Goal: Information Seeking & Learning: Learn about a topic

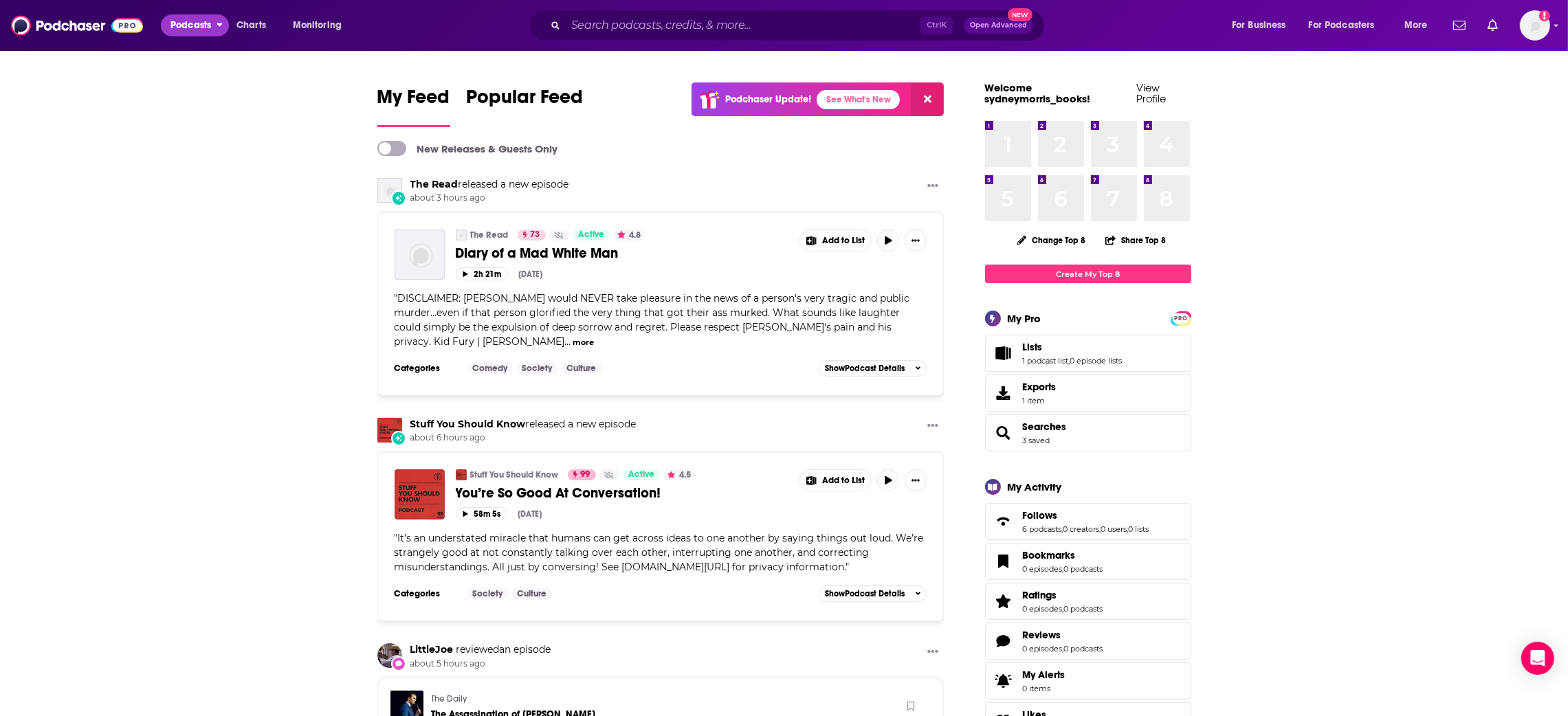
click at [183, 28] on span "Podcasts" at bounding box center [191, 25] width 40 height 19
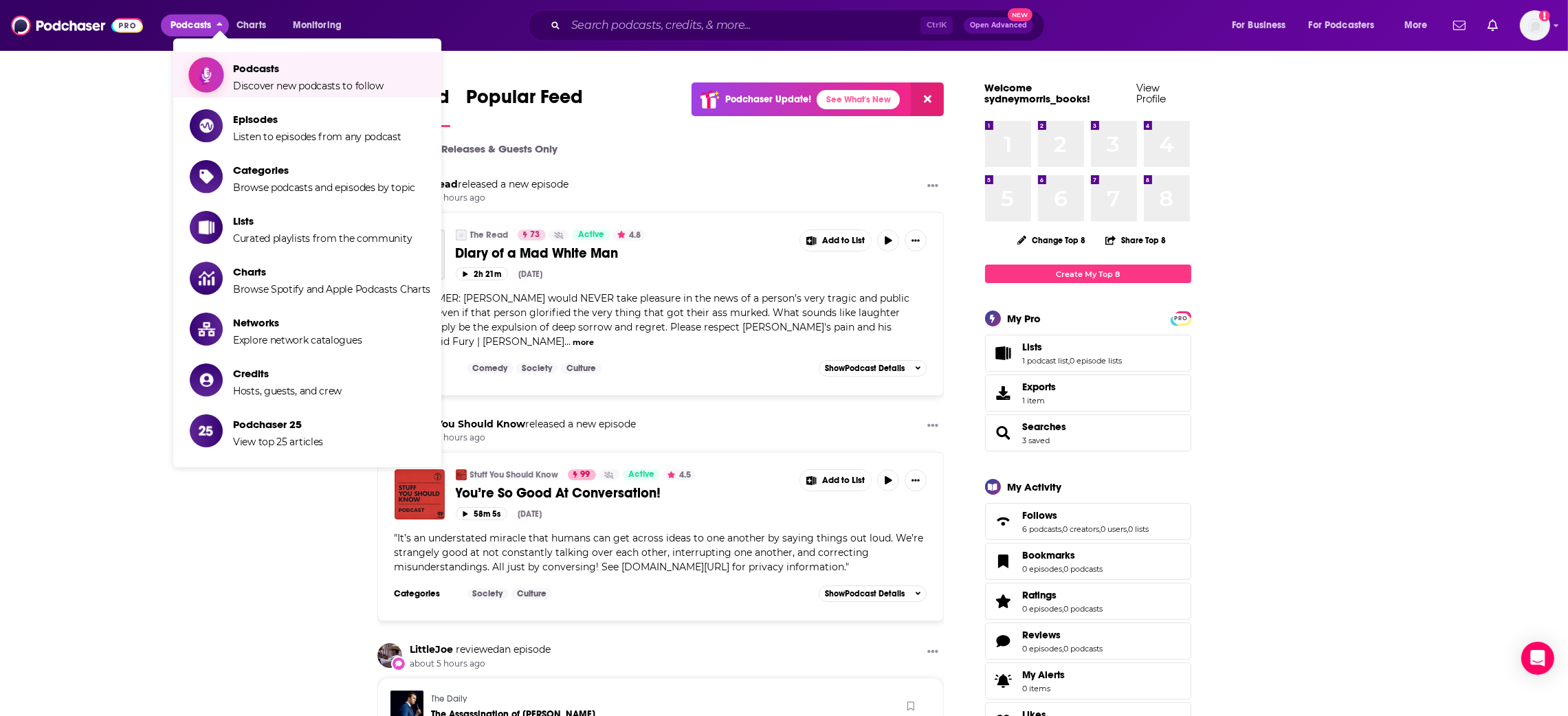
click at [202, 77] on icon "Show item sub-menu" at bounding box center [206, 74] width 17 height 18
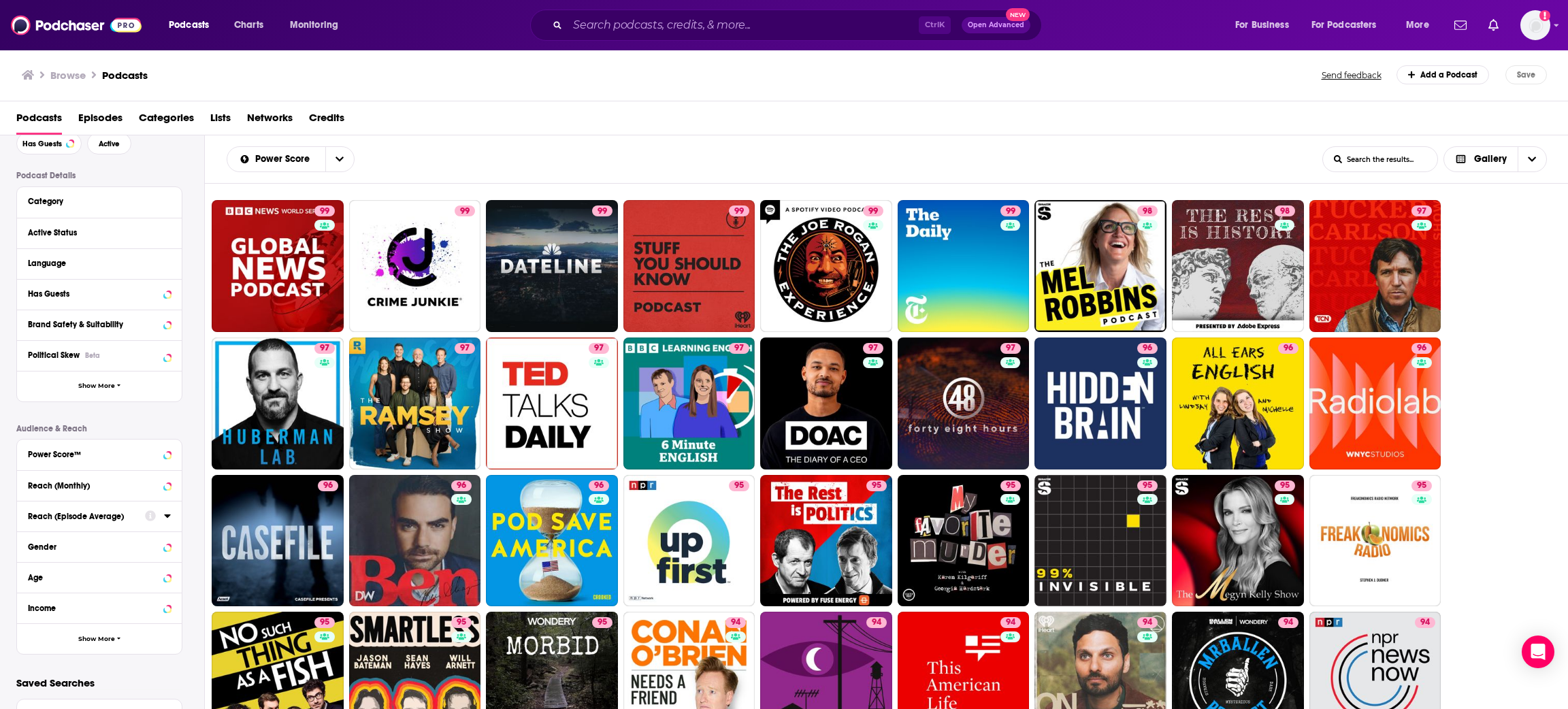
scroll to position [115, 0]
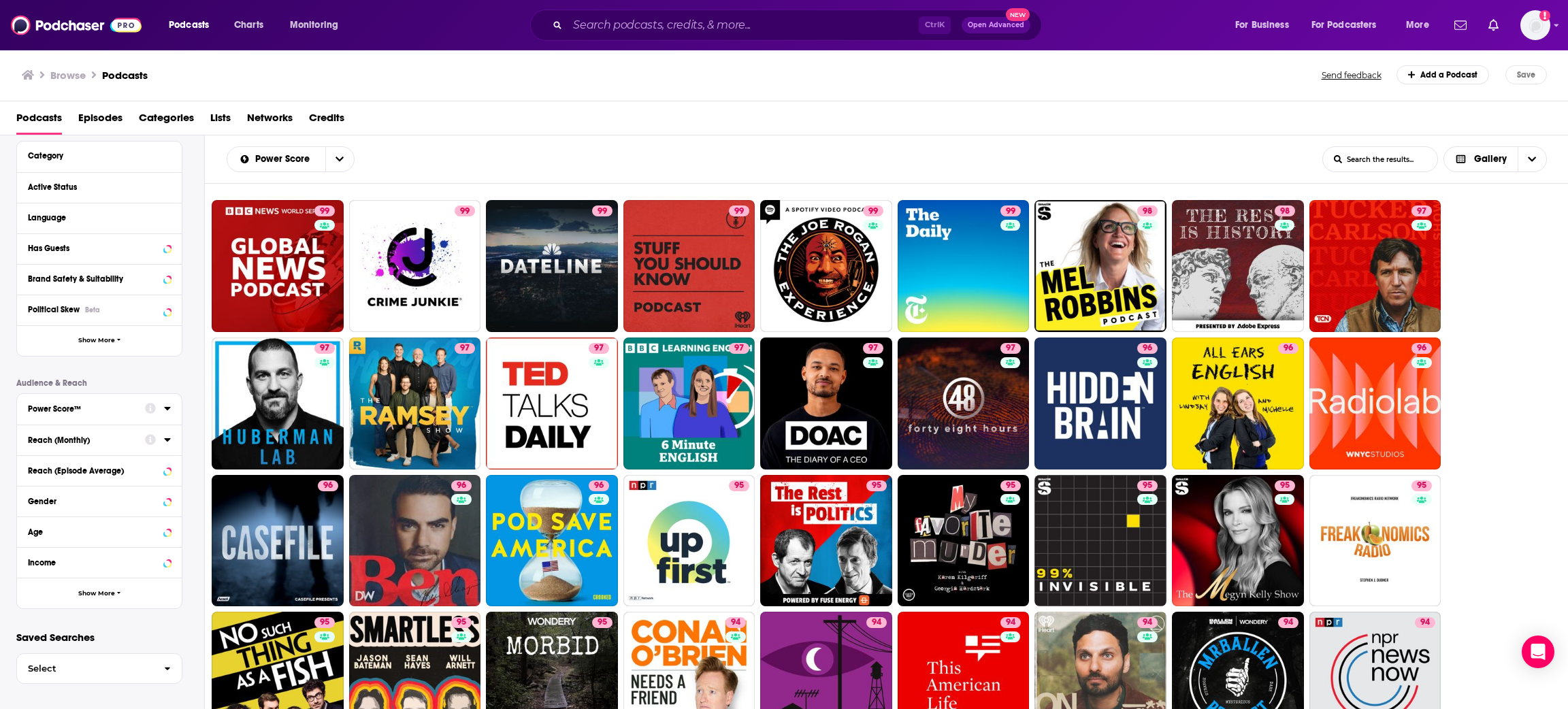
click at [114, 409] on div "Power Score™" at bounding box center [81, 409] width 108 height 10
click at [30, 597] on icon at bounding box center [33, 597] width 9 height 6
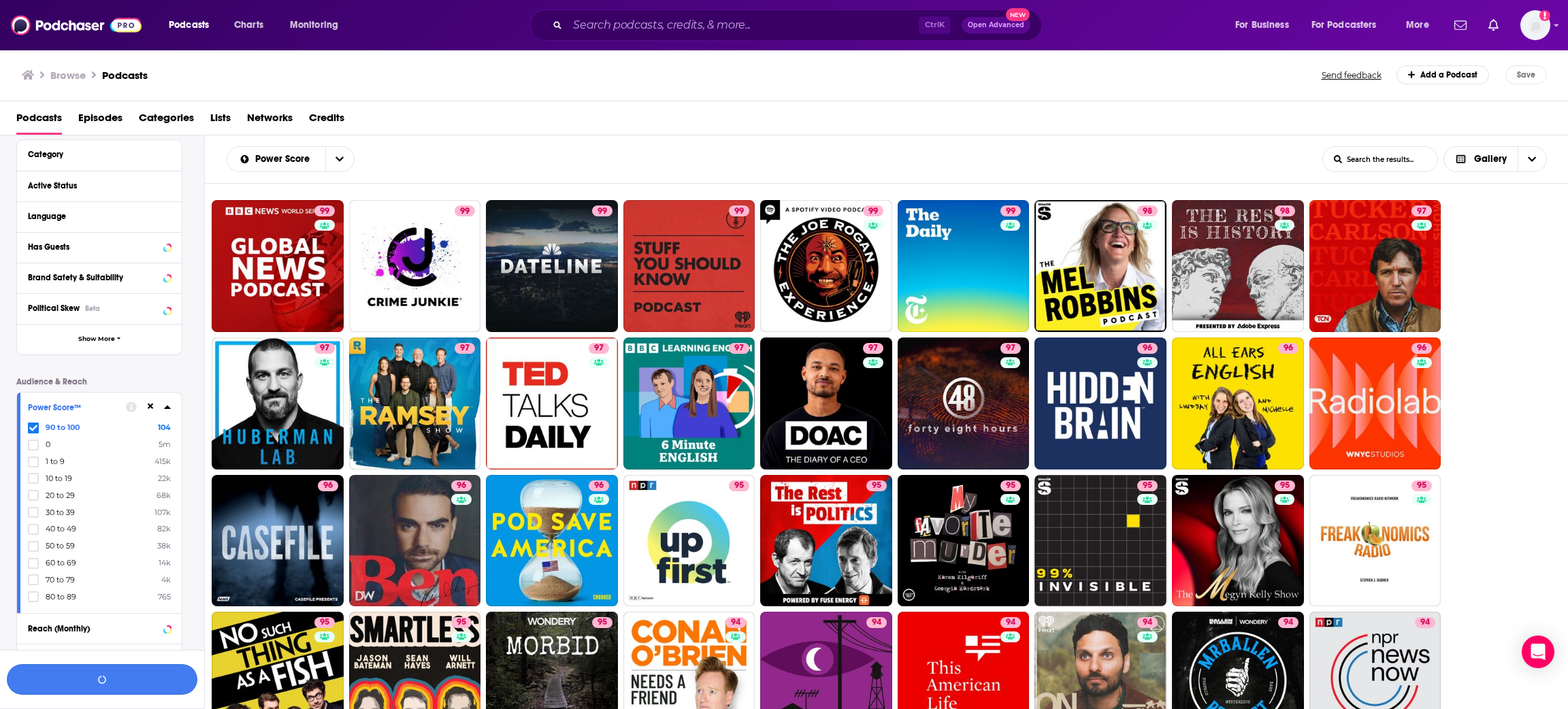
click at [144, 680] on button "button" at bounding box center [102, 679] width 191 height 31
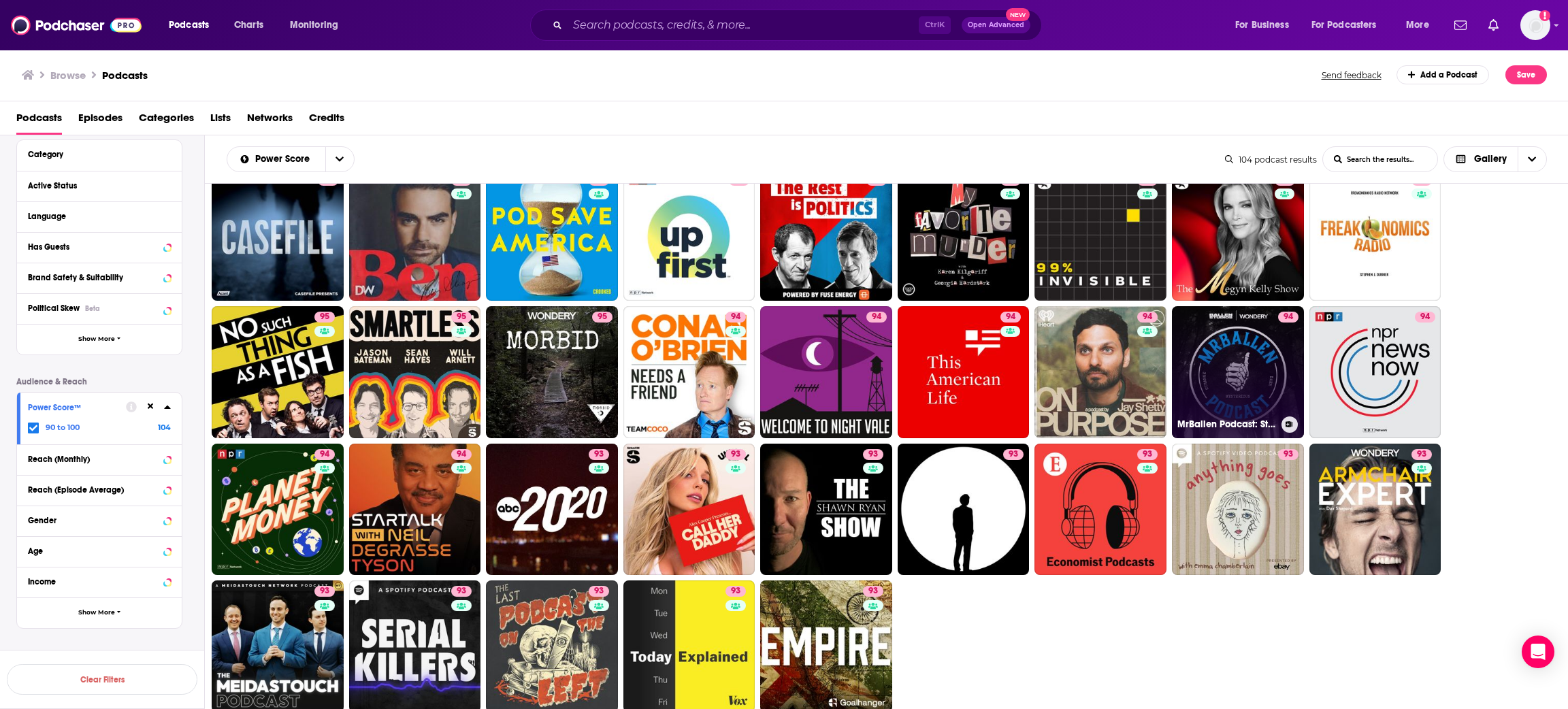
scroll to position [381, 0]
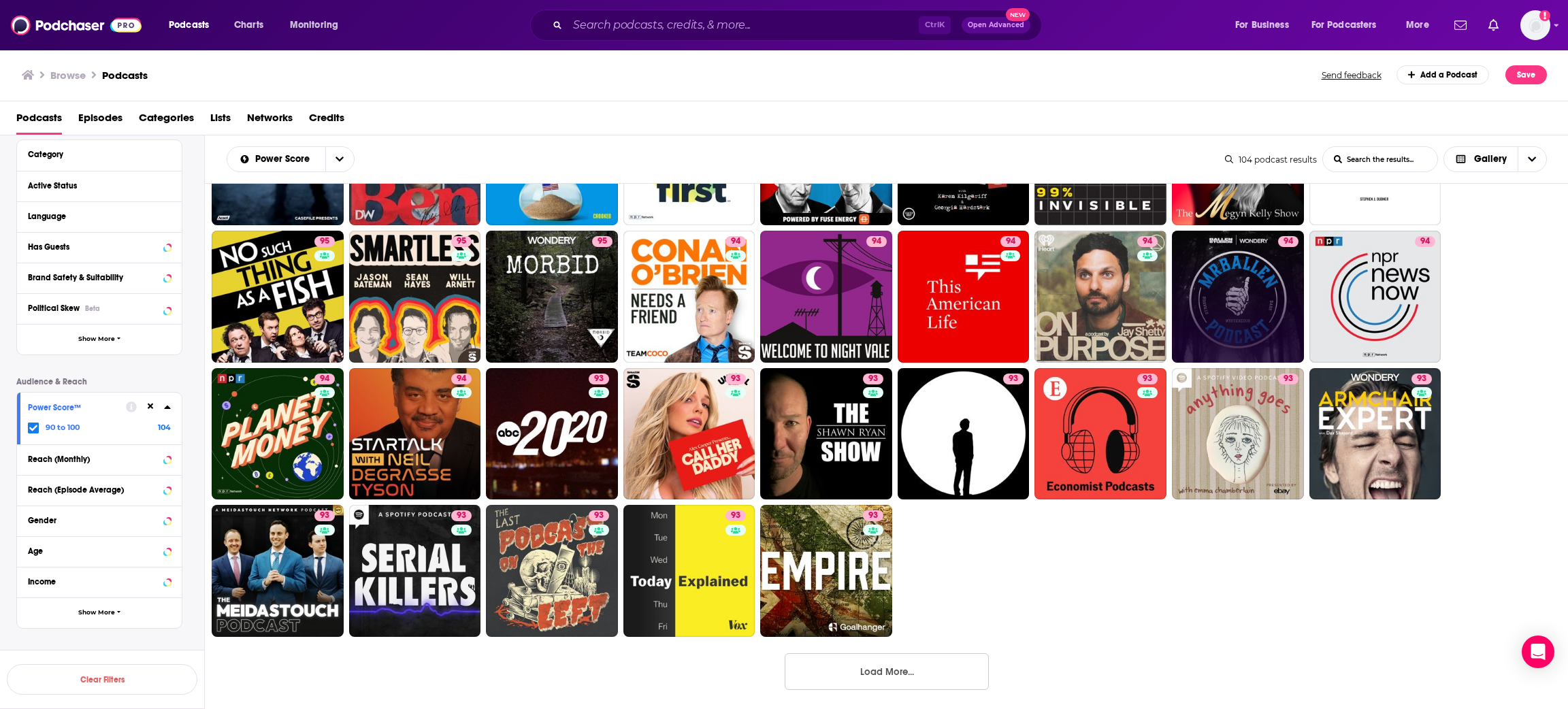
click at [856, 671] on button "Load More..." at bounding box center [887, 672] width 204 height 37
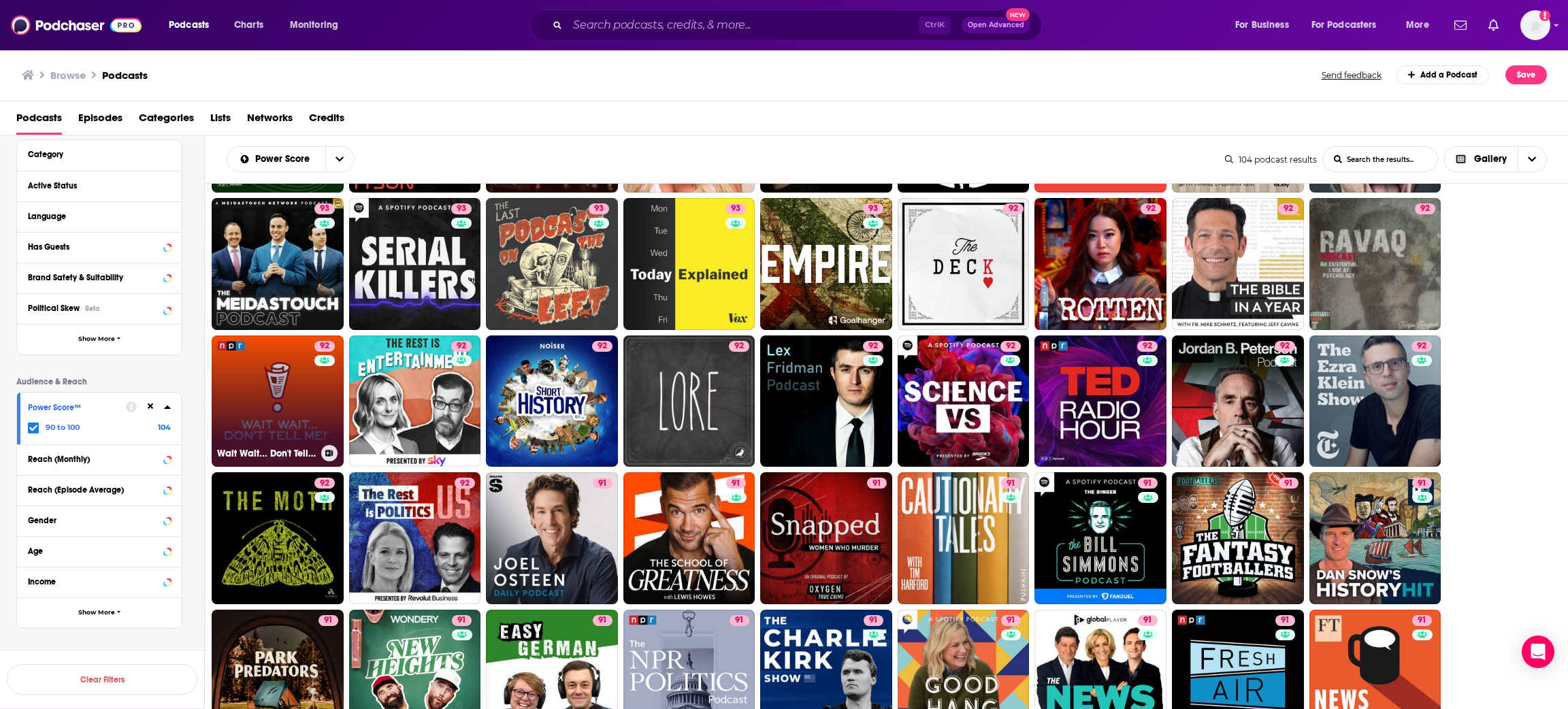
scroll to position [790, 0]
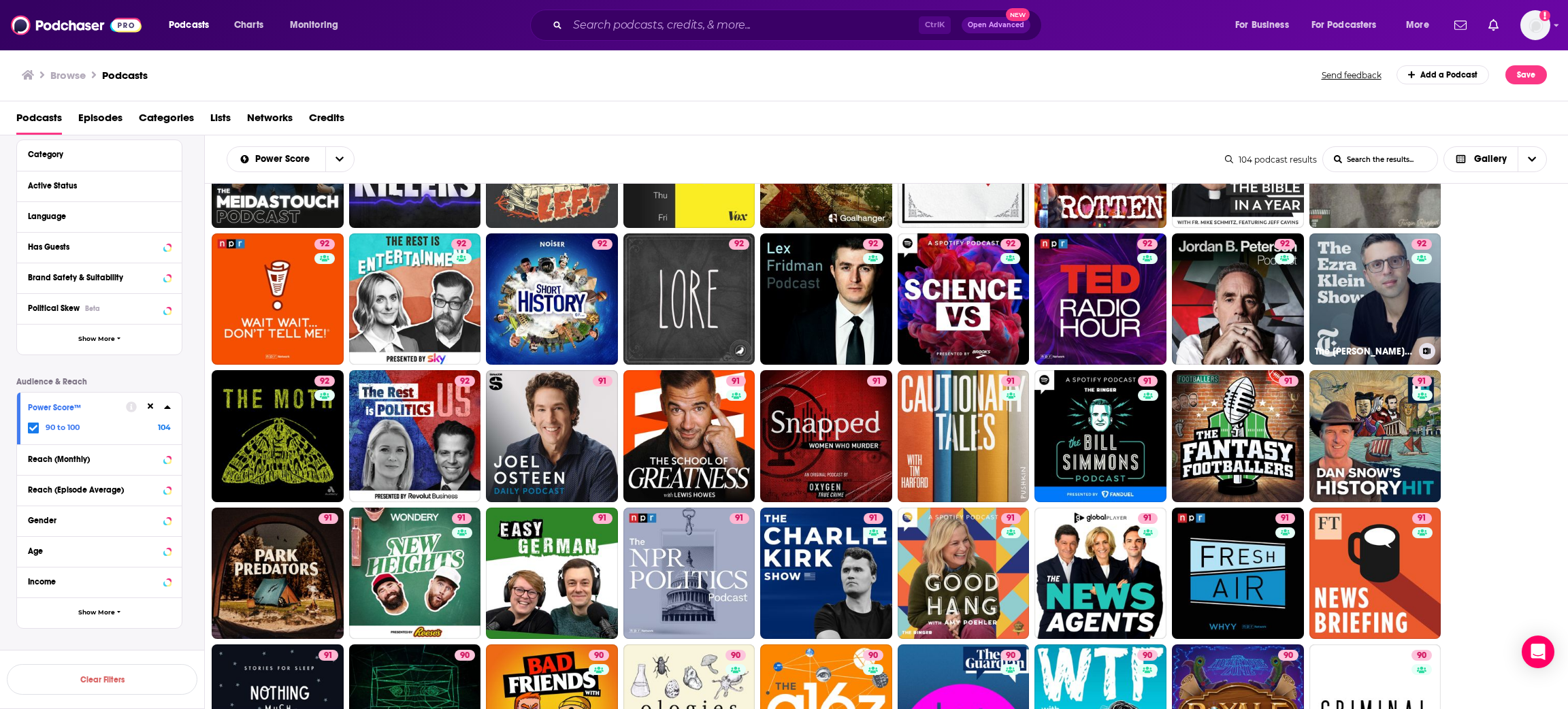
drag, startPoint x: 1388, startPoint y: 317, endPoint x: 1510, endPoint y: 341, distance: 124.3
click at [1511, 341] on ul "99 99 99 99 99 99 98 98 97 97 97 97 97 97 97 96 96 96 96 96 96 95 95 95 95 95 9…" at bounding box center [894, 231] width 1366 height 1641
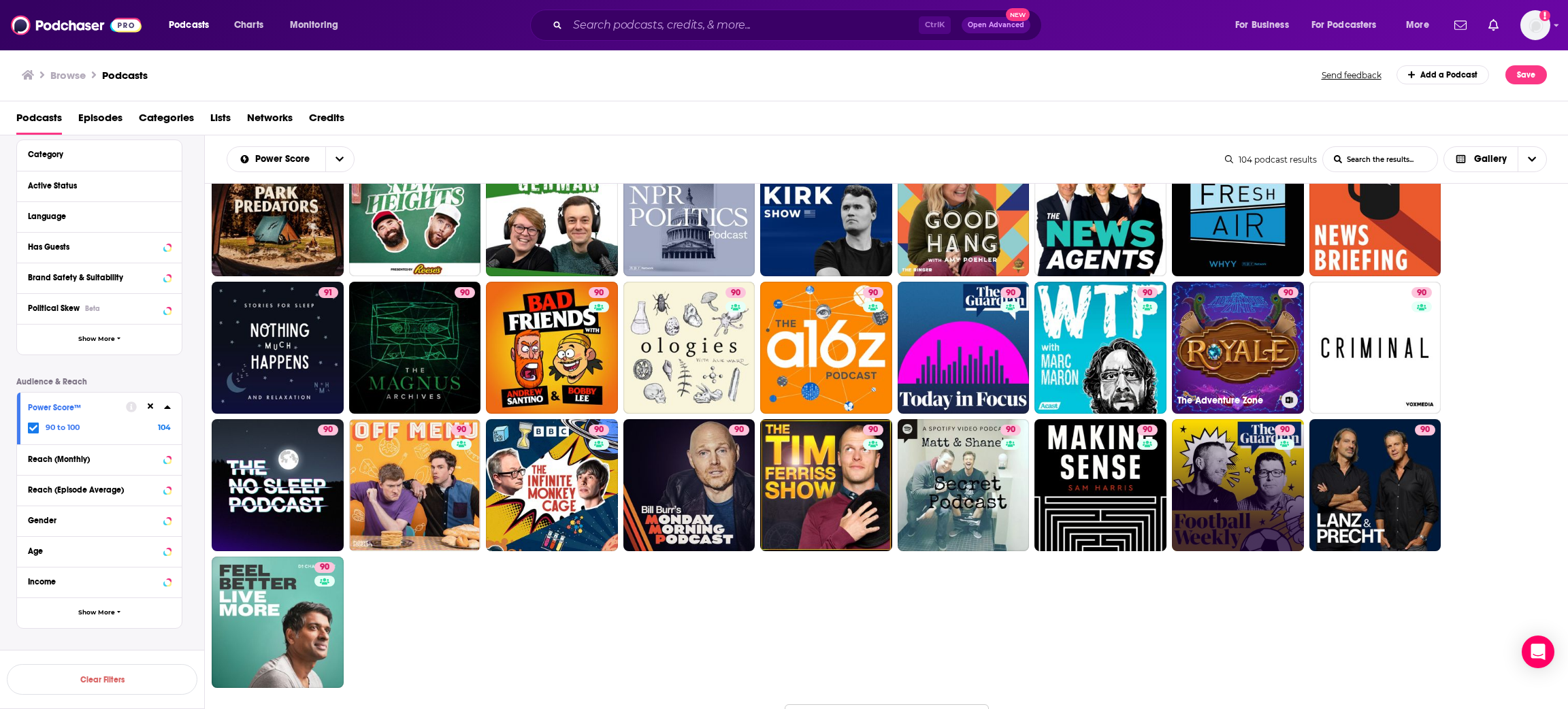
scroll to position [1203, 0]
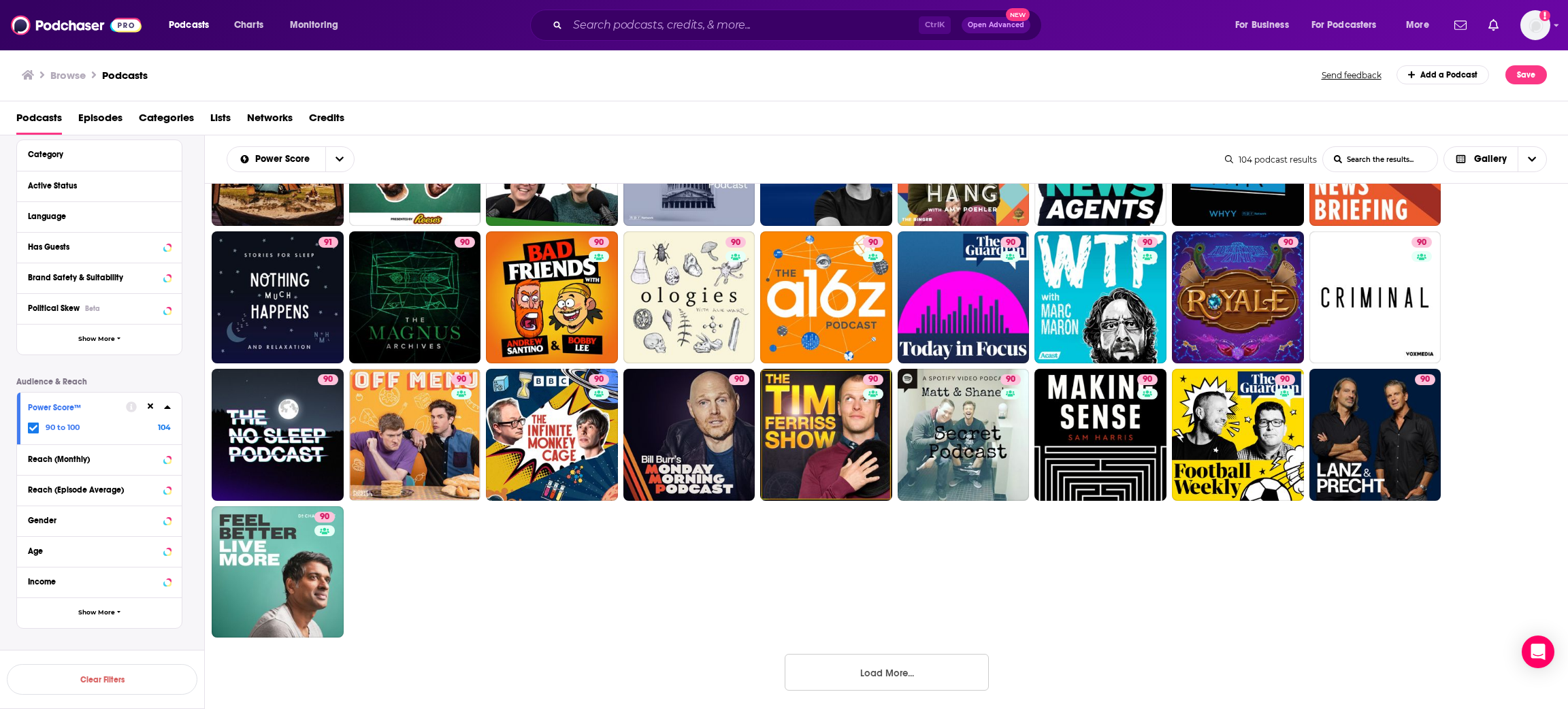
click at [855, 668] on button "Load More..." at bounding box center [887, 672] width 204 height 37
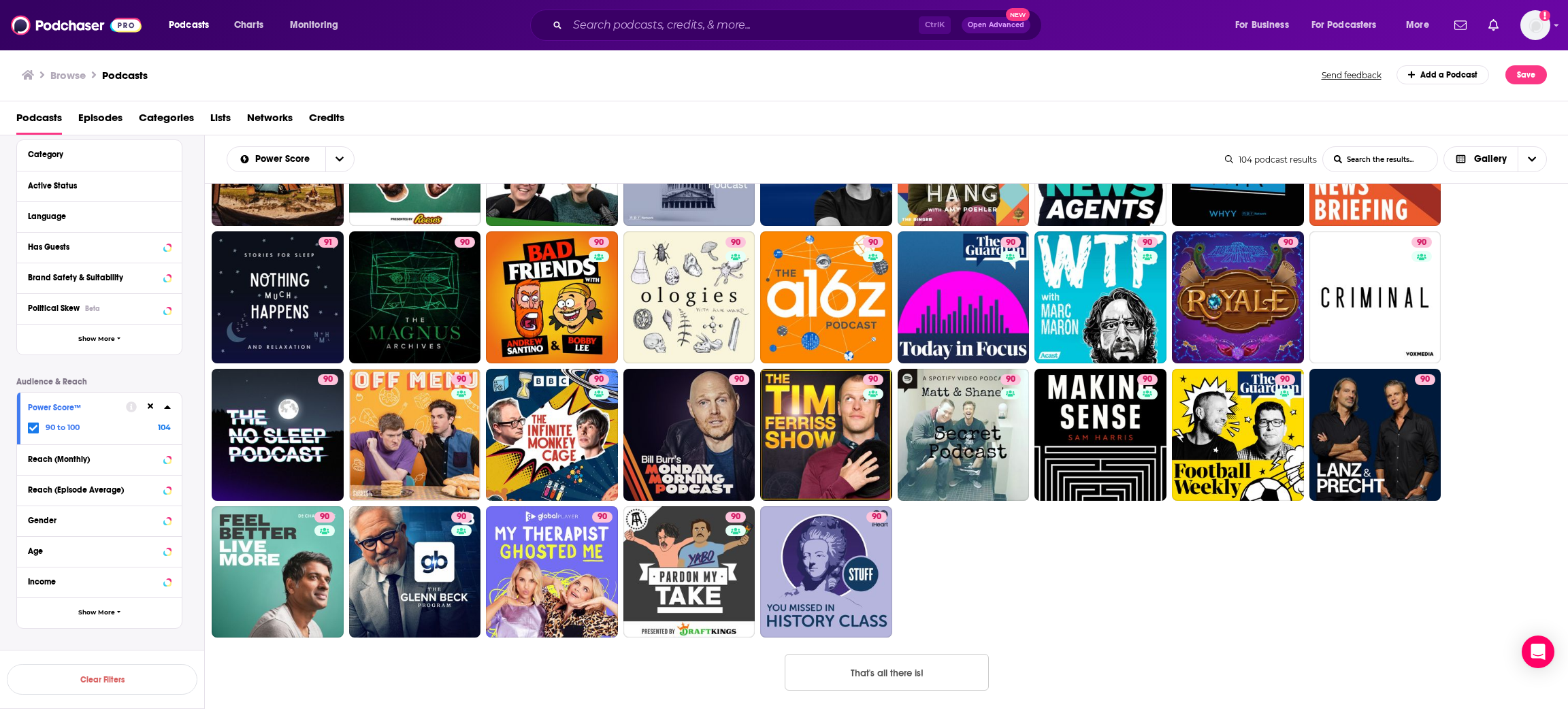
click at [148, 409] on icon at bounding box center [151, 407] width 6 height 6
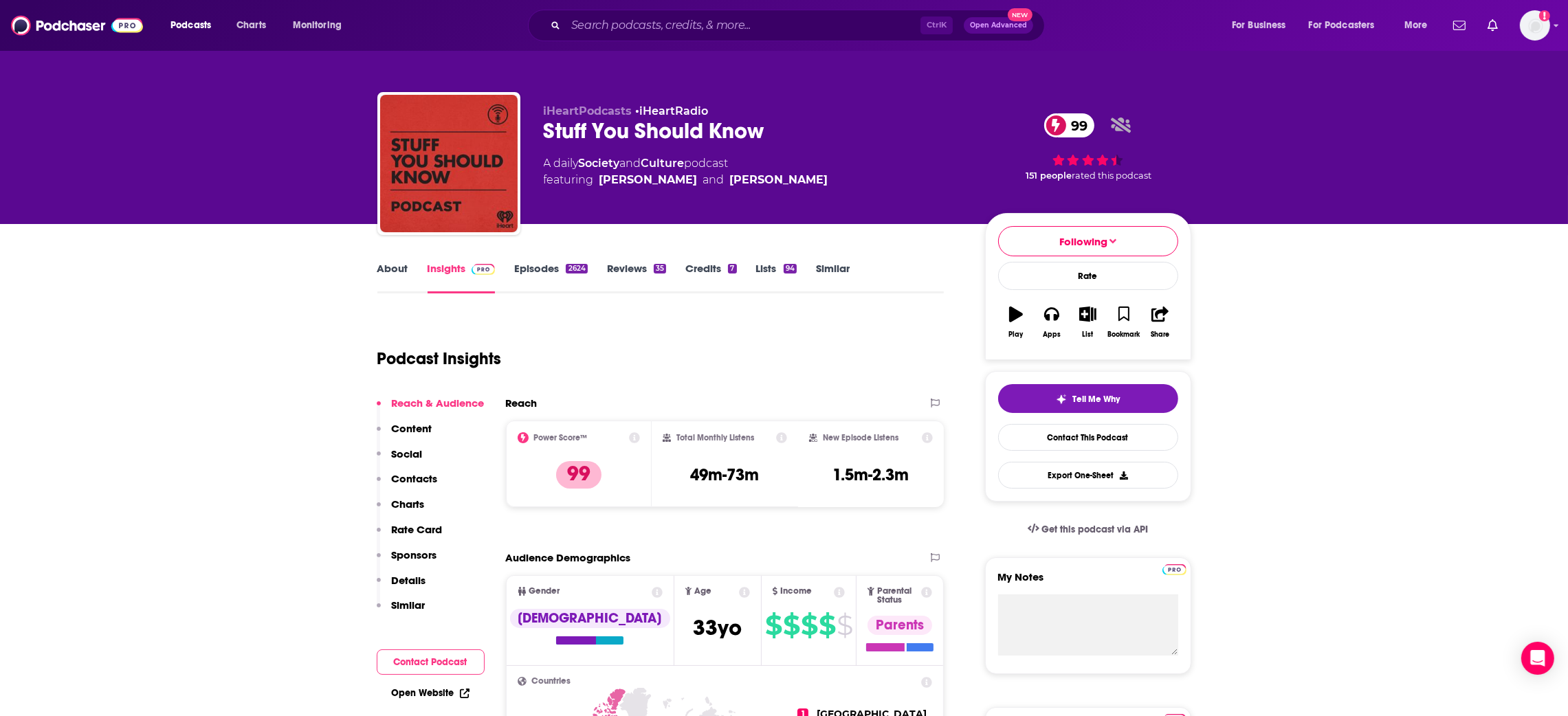
click at [547, 272] on link "Episodes 2624" at bounding box center [551, 278] width 73 height 32
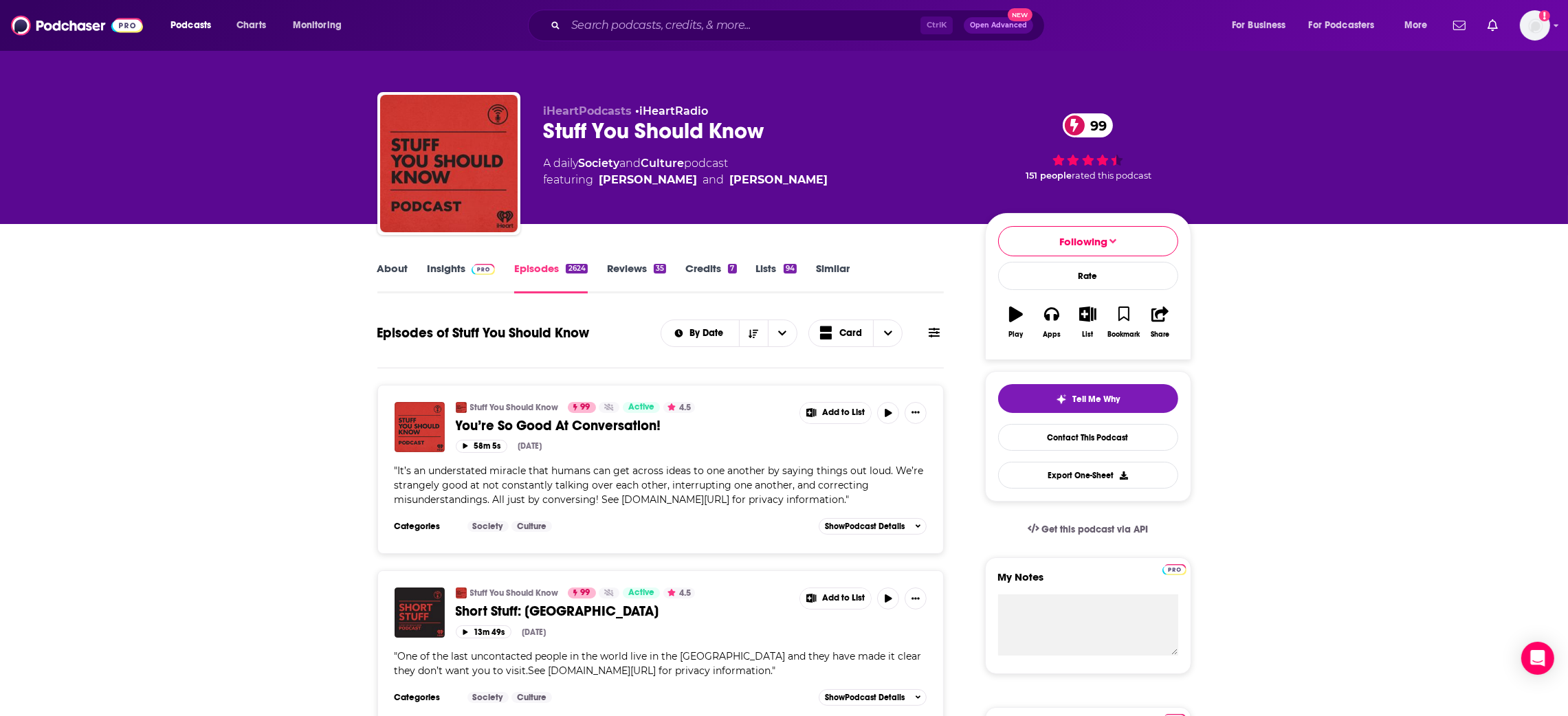
click at [933, 337] on icon at bounding box center [934, 332] width 11 height 11
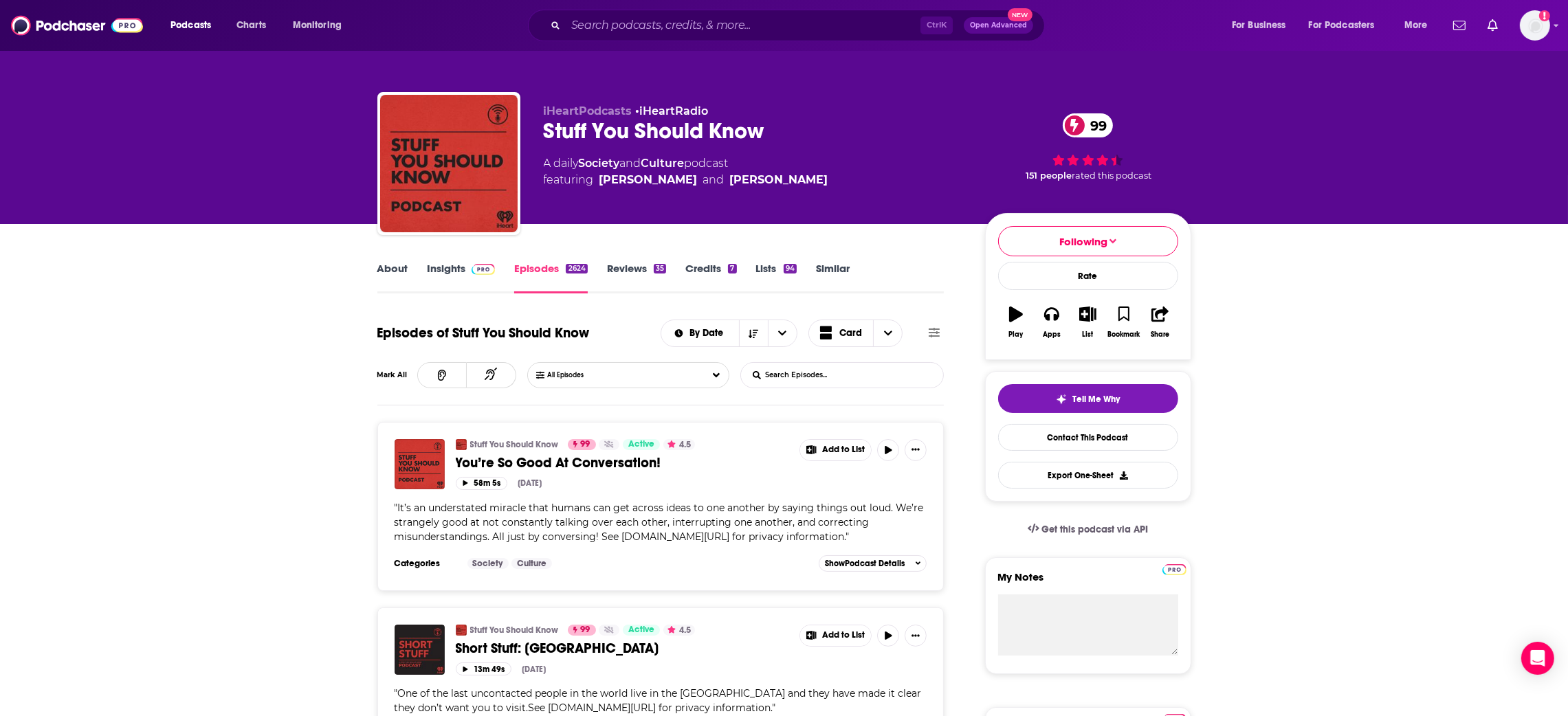
click at [827, 377] on input "List Search Input" at bounding box center [812, 376] width 144 height 25
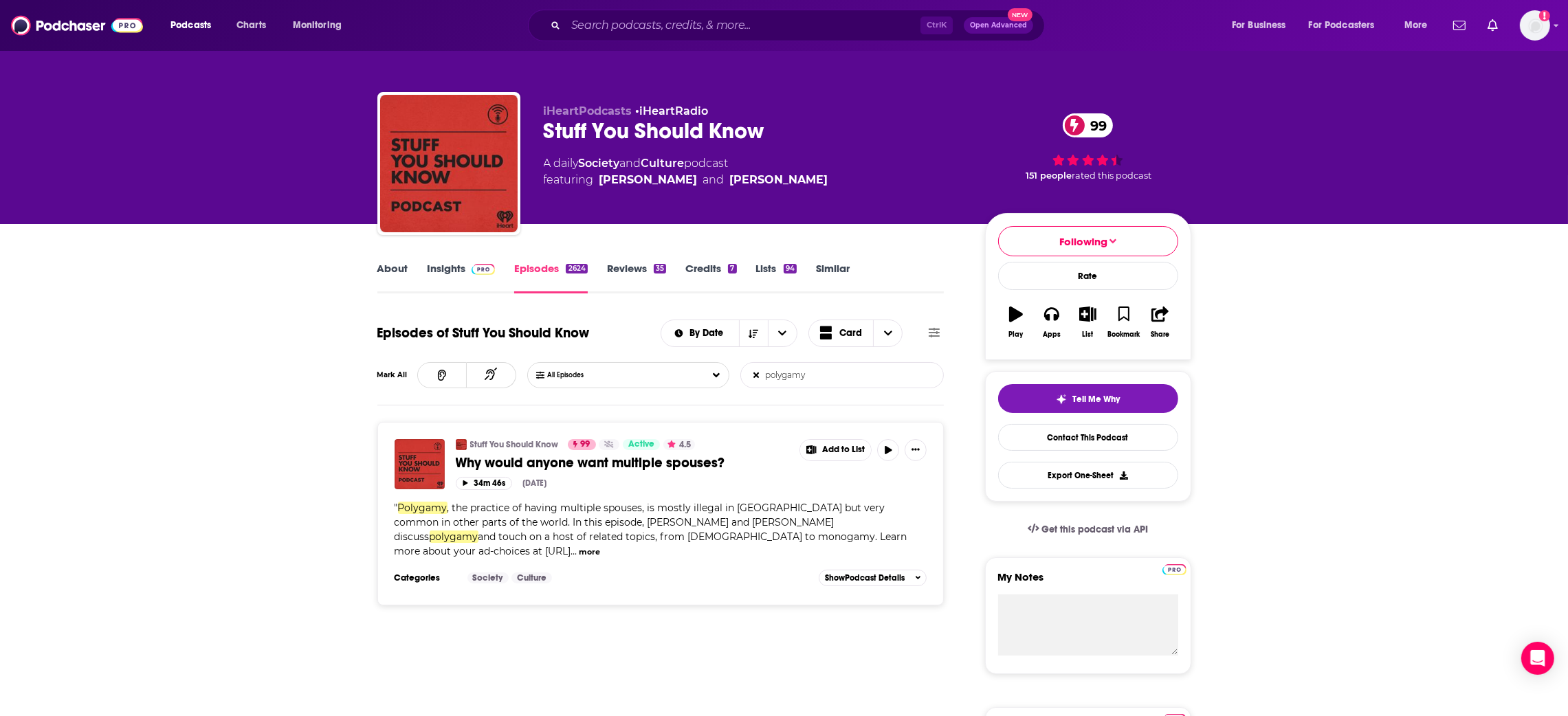
type input "polygamy"
click at [756, 375] on icon at bounding box center [757, 376] width 6 height 6
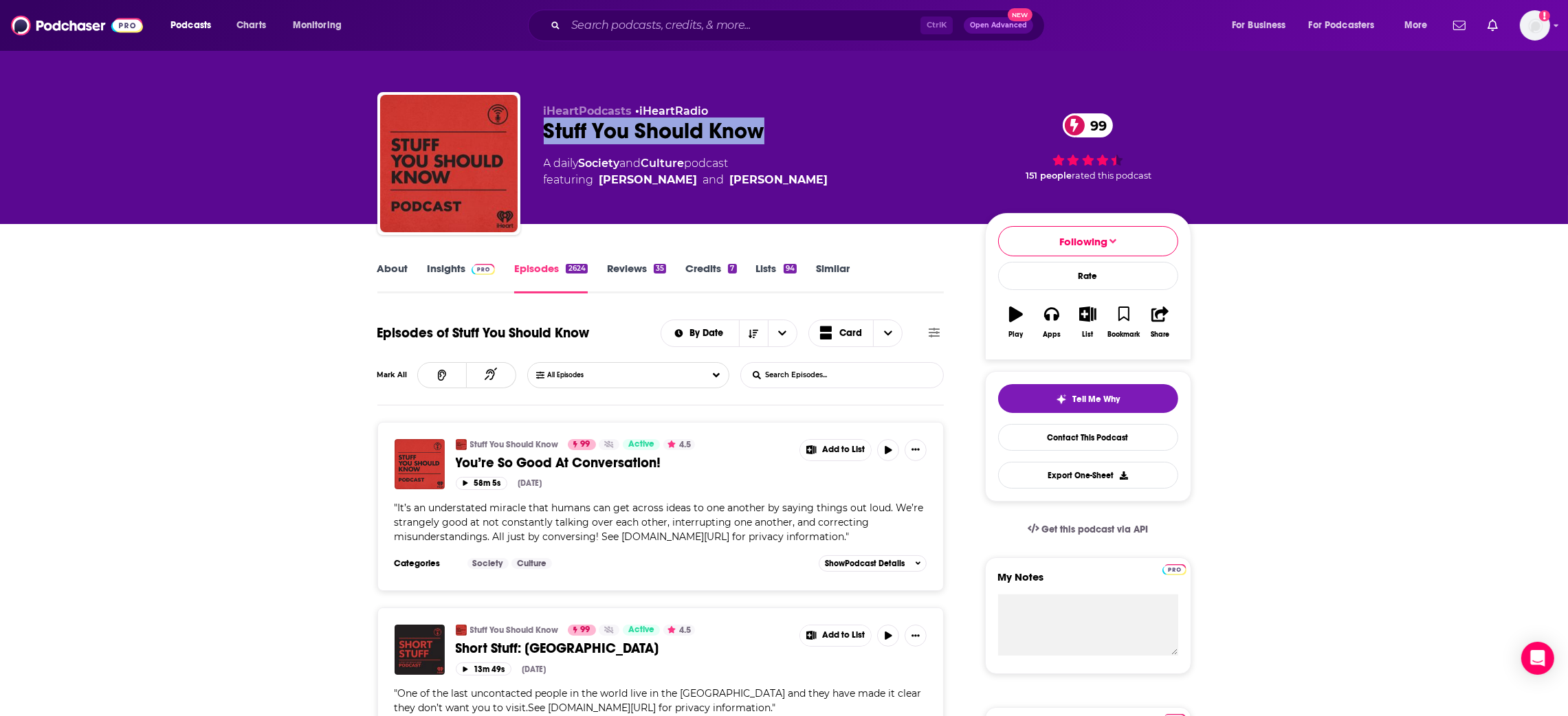
drag, startPoint x: 686, startPoint y: 138, endPoint x: 539, endPoint y: 138, distance: 147.0
click at [539, 138] on div "iHeartPodcasts • iHeartRadio Stuff You Should Know 99 A daily Society and Cultu…" at bounding box center [784, 167] width 813 height 148
copy h2 "Stuff You Should Know"
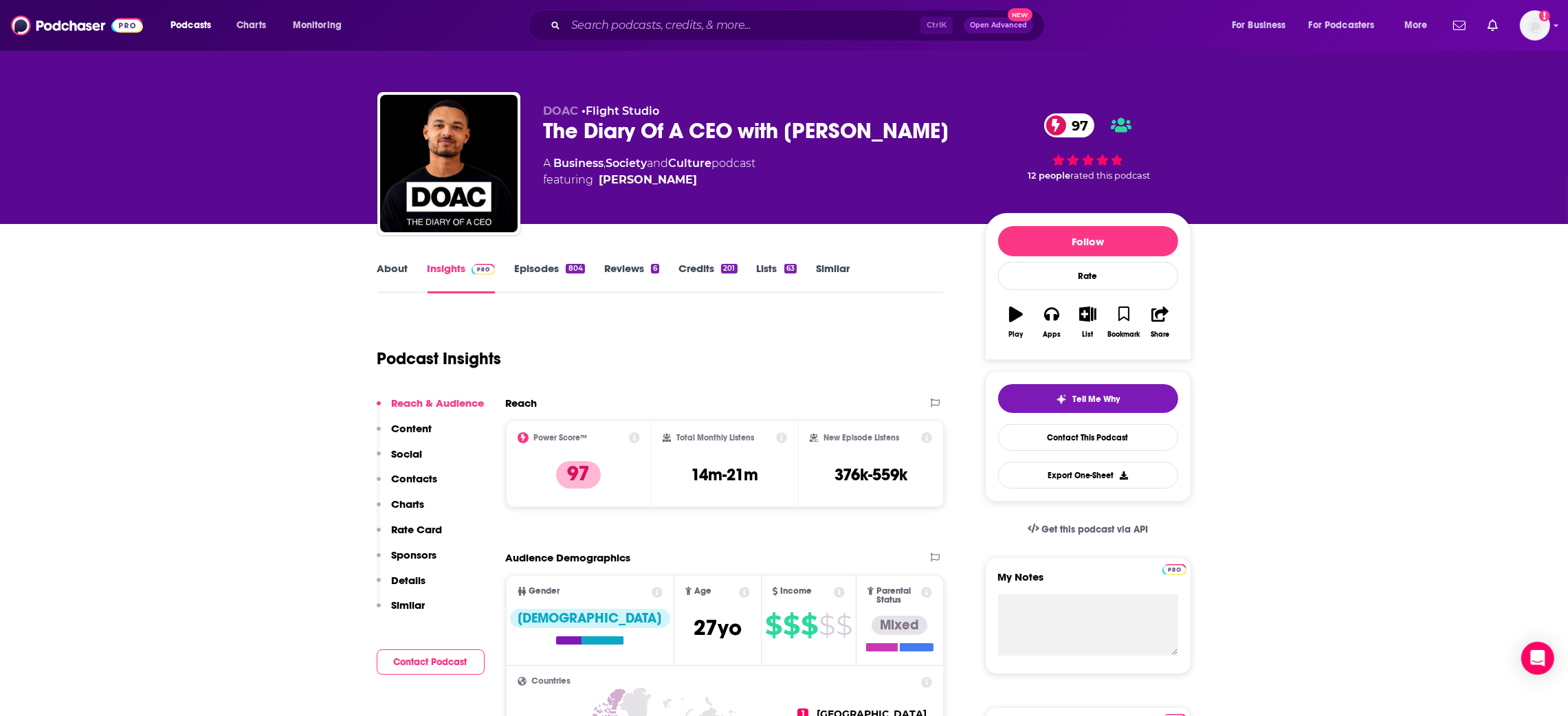
click at [541, 270] on link "Episodes 804" at bounding box center [549, 278] width 70 height 32
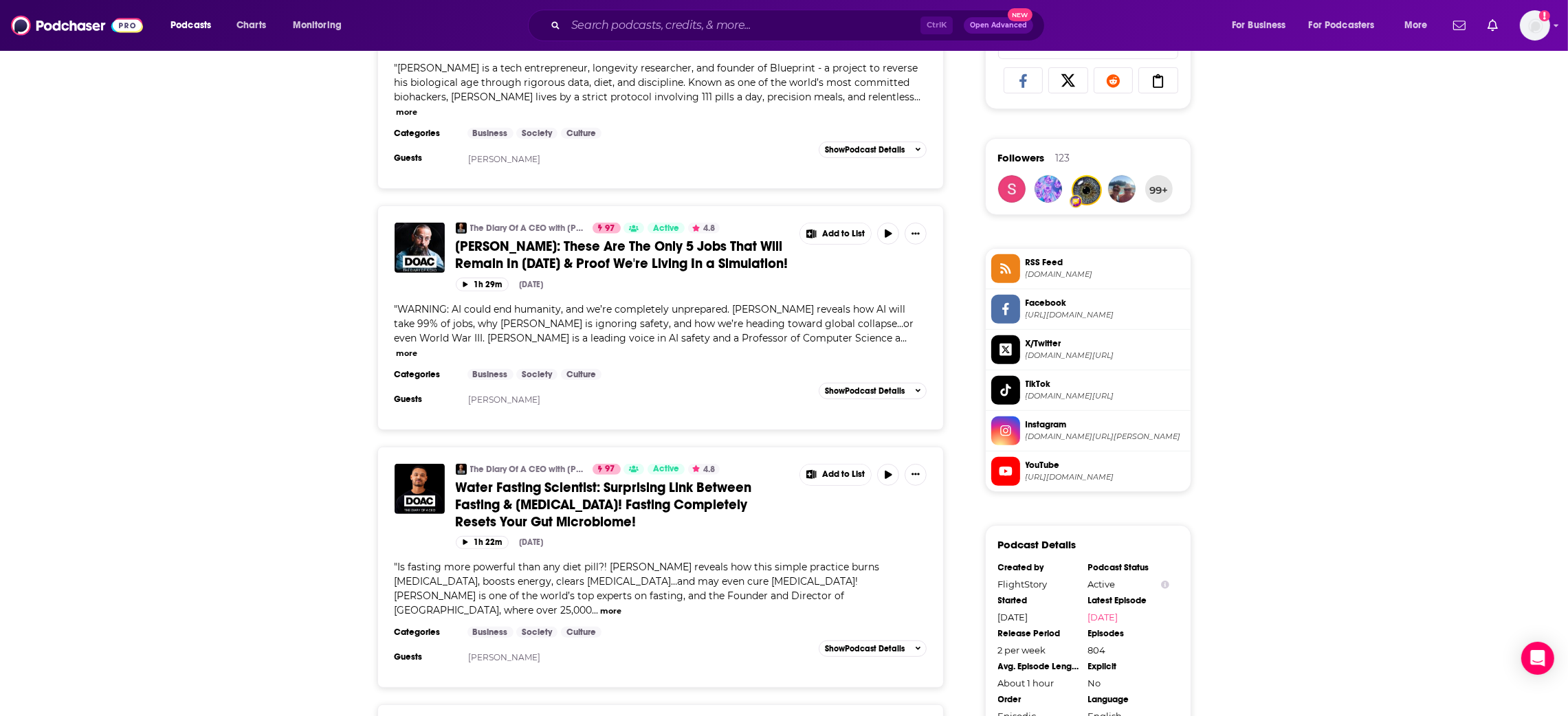
scroll to position [927, 0]
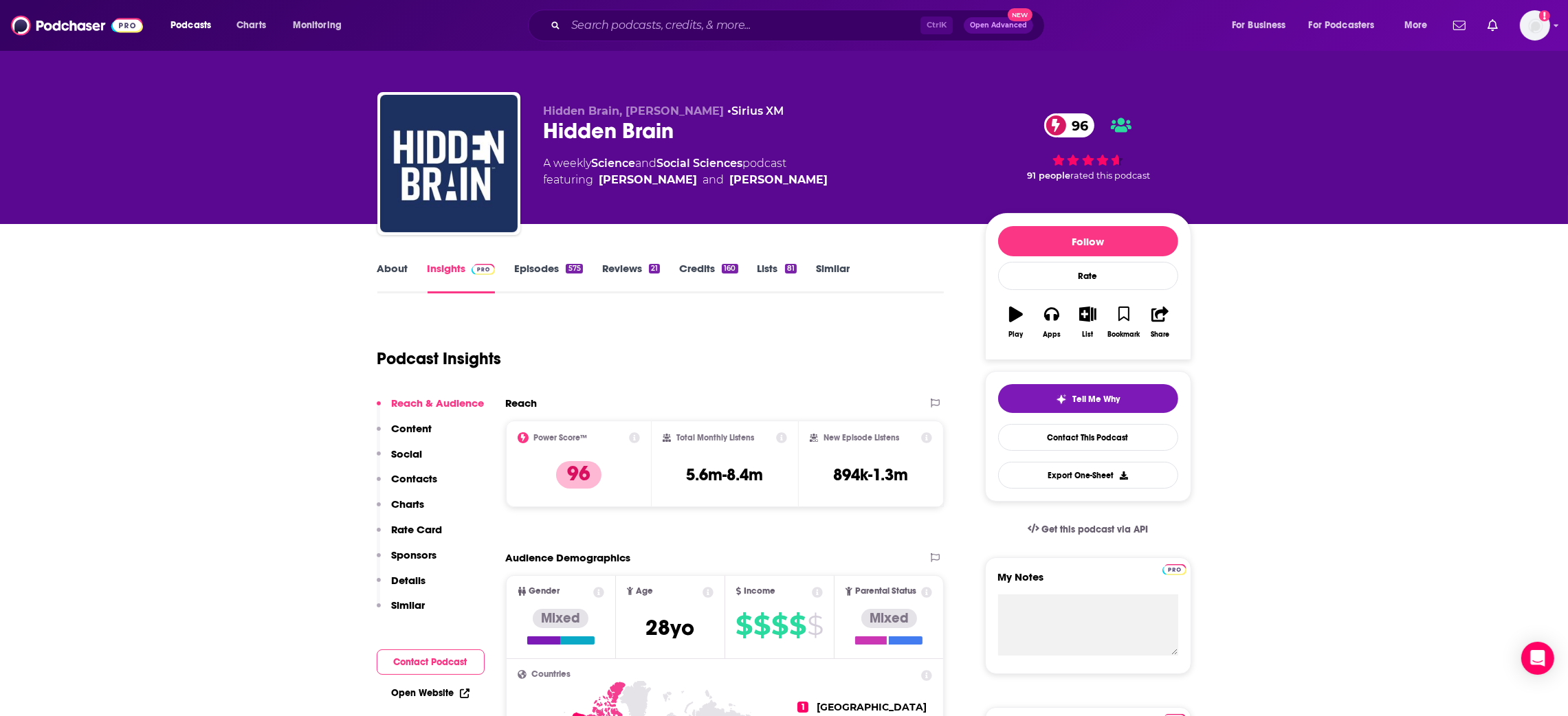
click at [545, 272] on link "Episodes 575" at bounding box center [548, 278] width 68 height 32
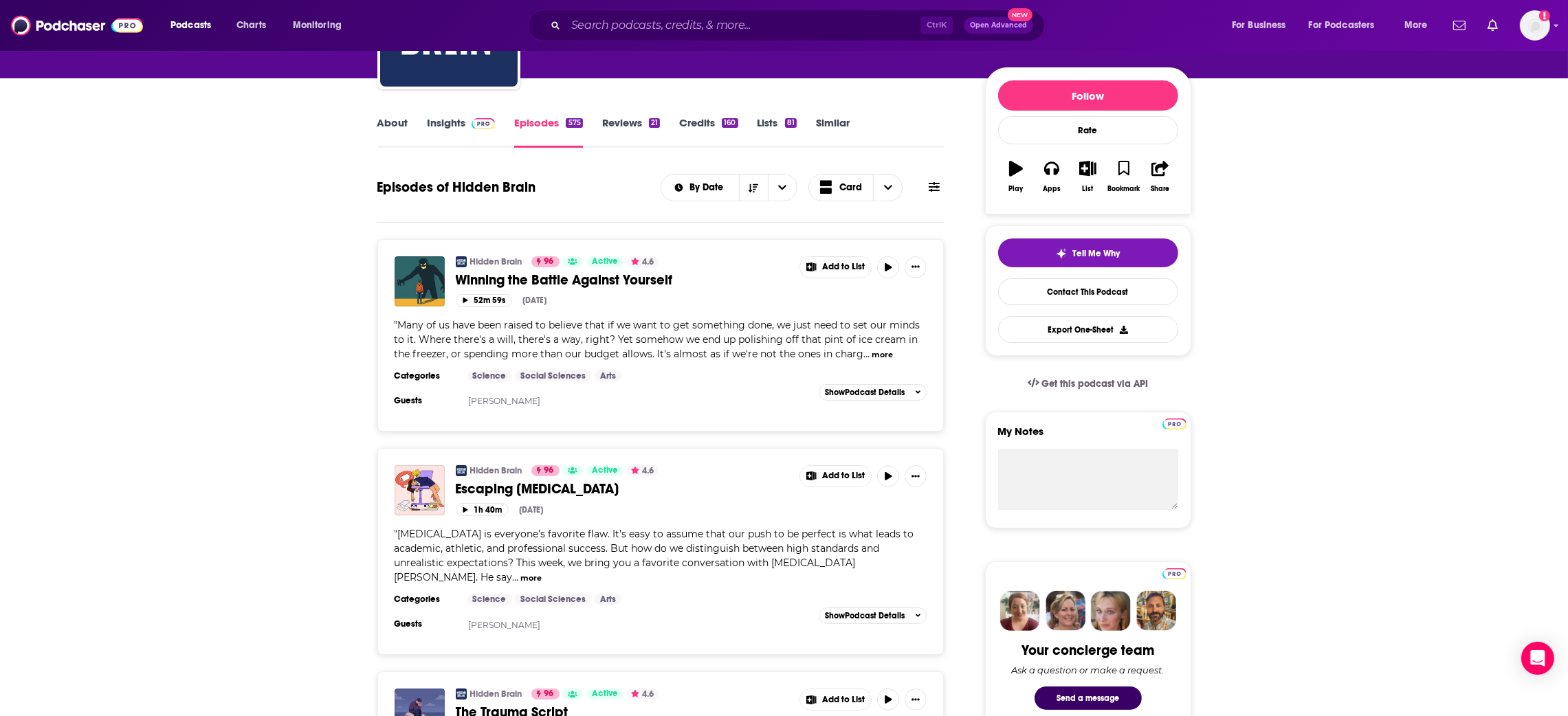
scroll to position [206, 0]
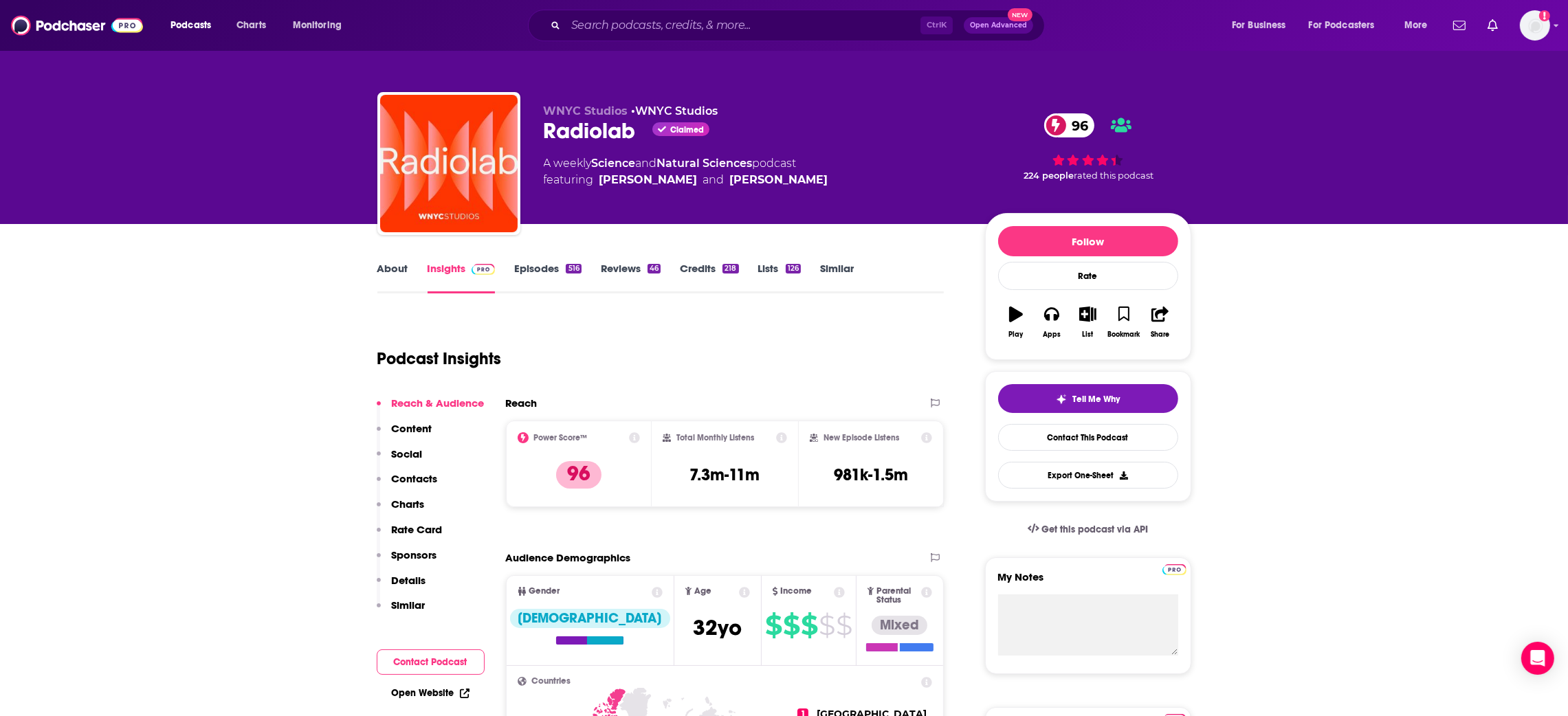
click at [544, 275] on link "Episodes 516" at bounding box center [547, 278] width 66 height 32
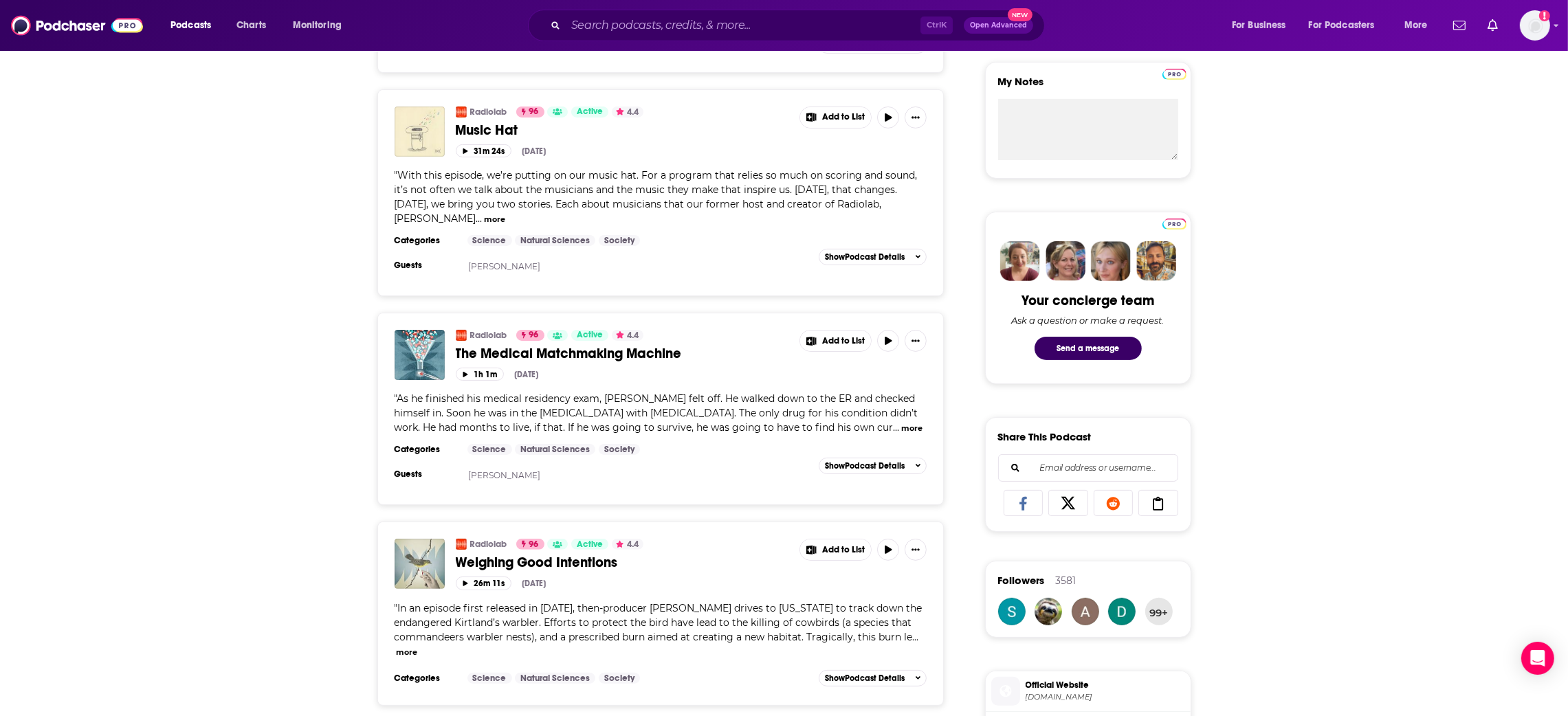
scroll to position [515, 0]
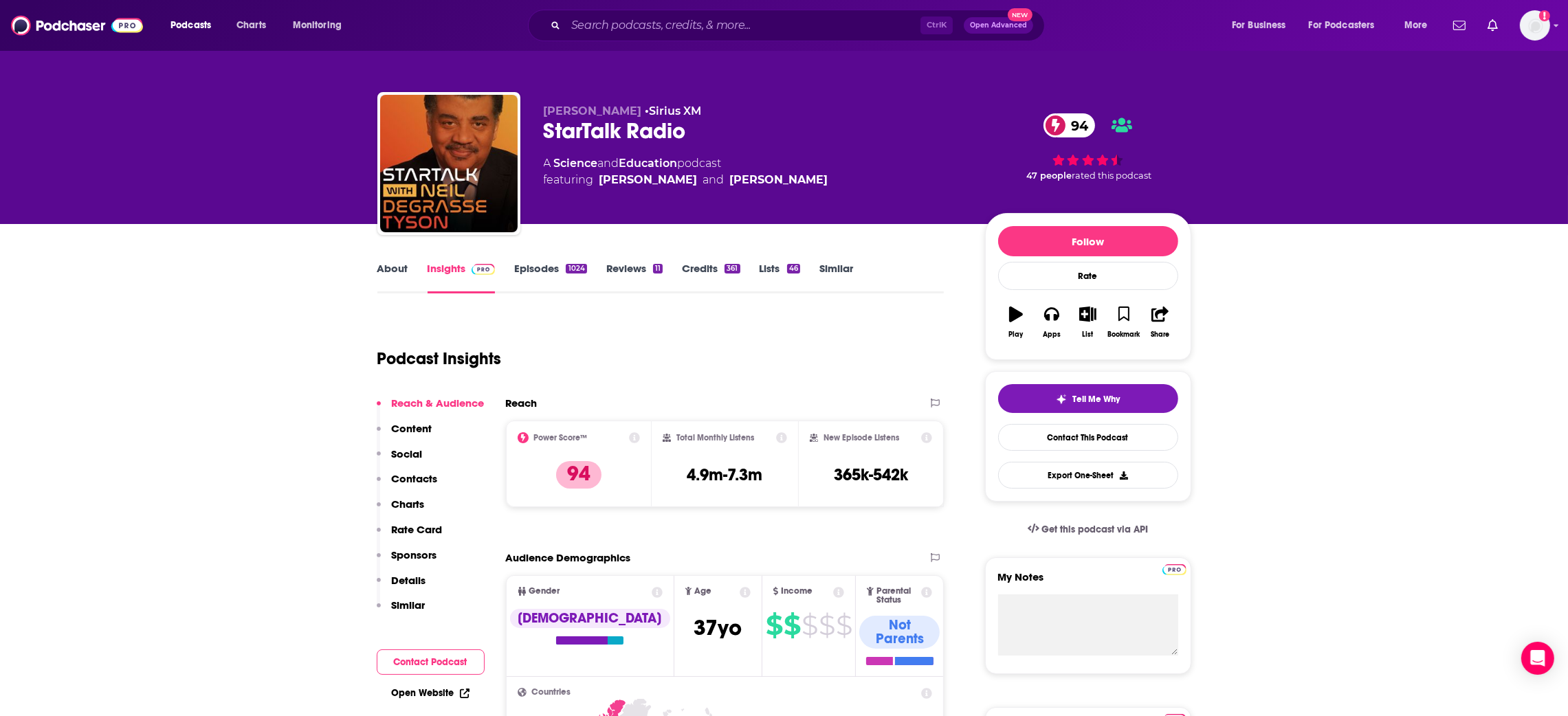
click at [547, 267] on link "Episodes 1024" at bounding box center [550, 278] width 72 height 32
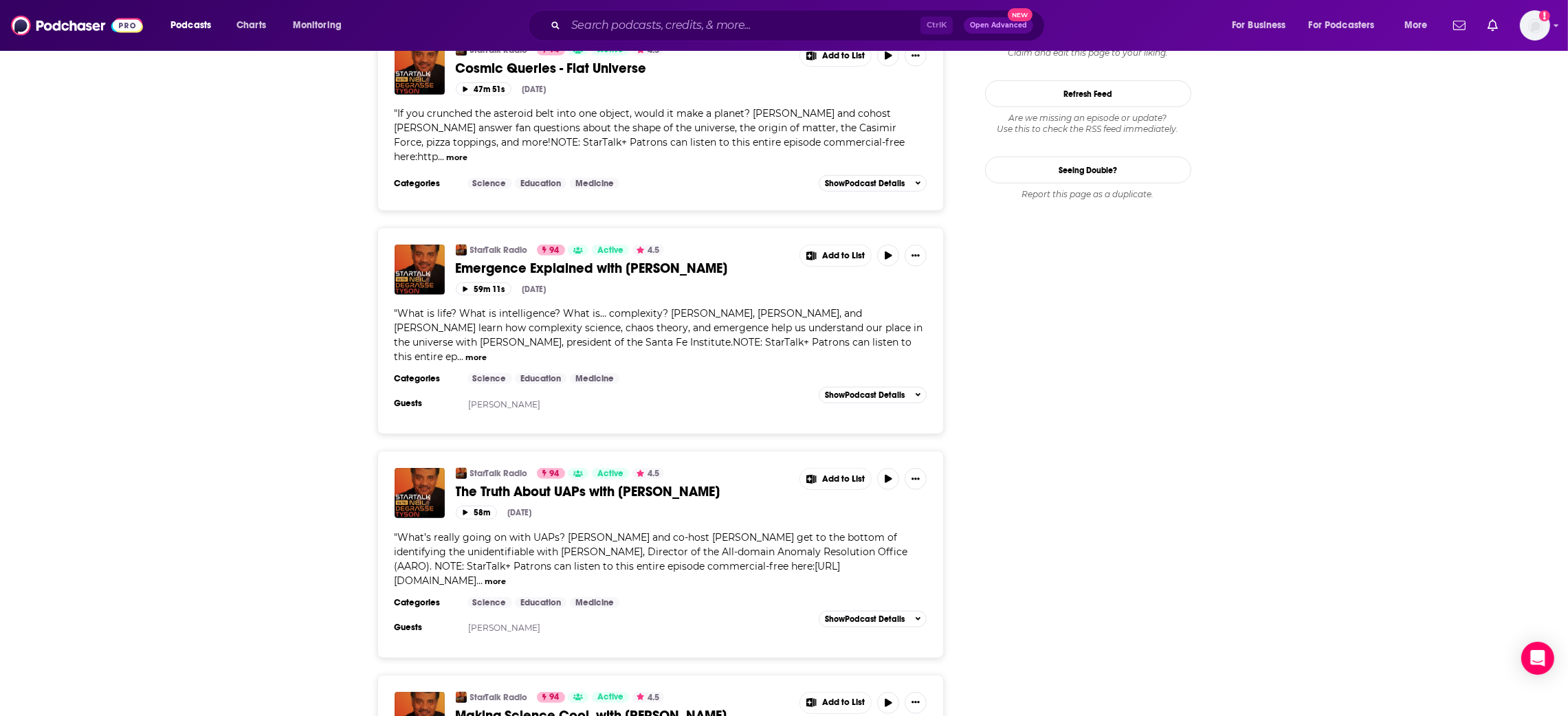
scroll to position [1855, 0]
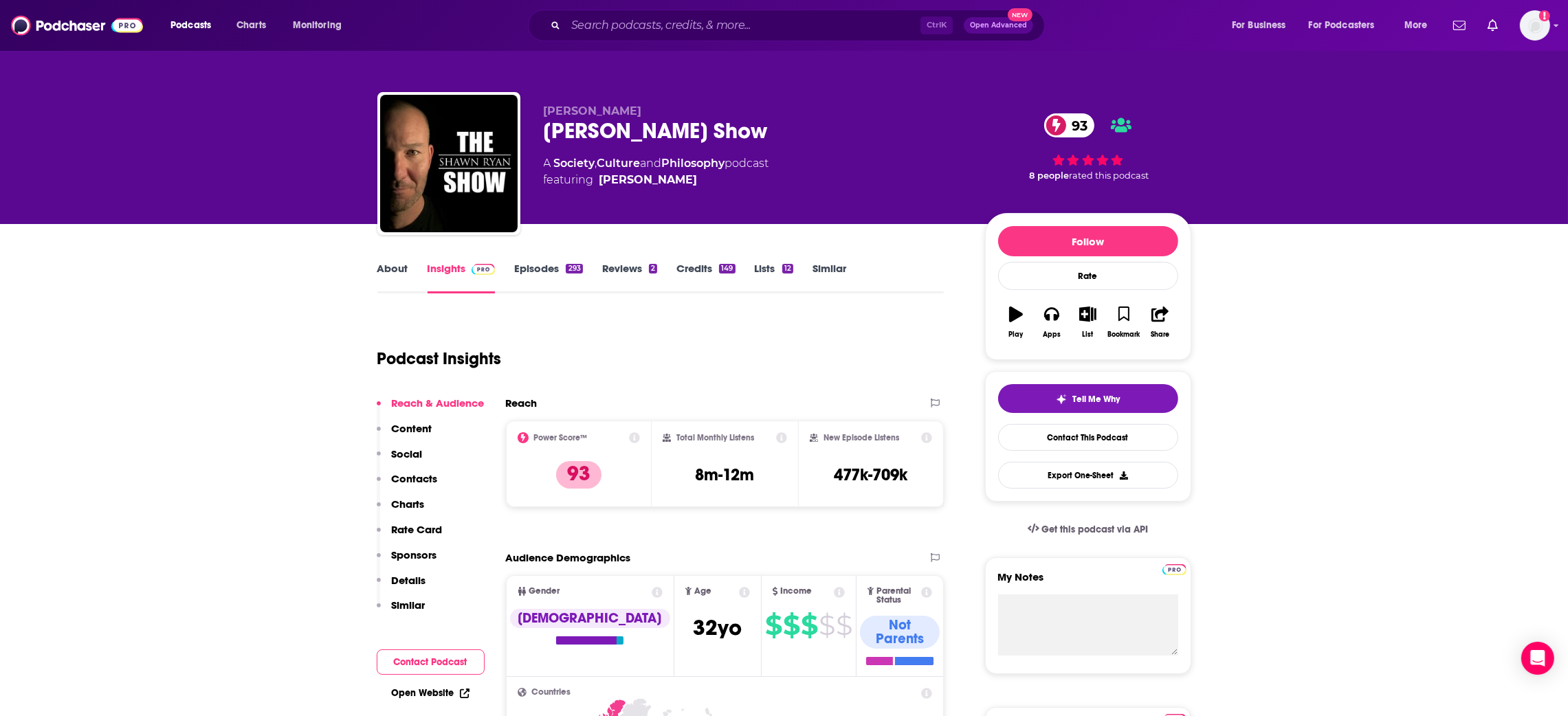
click at [542, 272] on link "Episodes 293" at bounding box center [548, 278] width 68 height 32
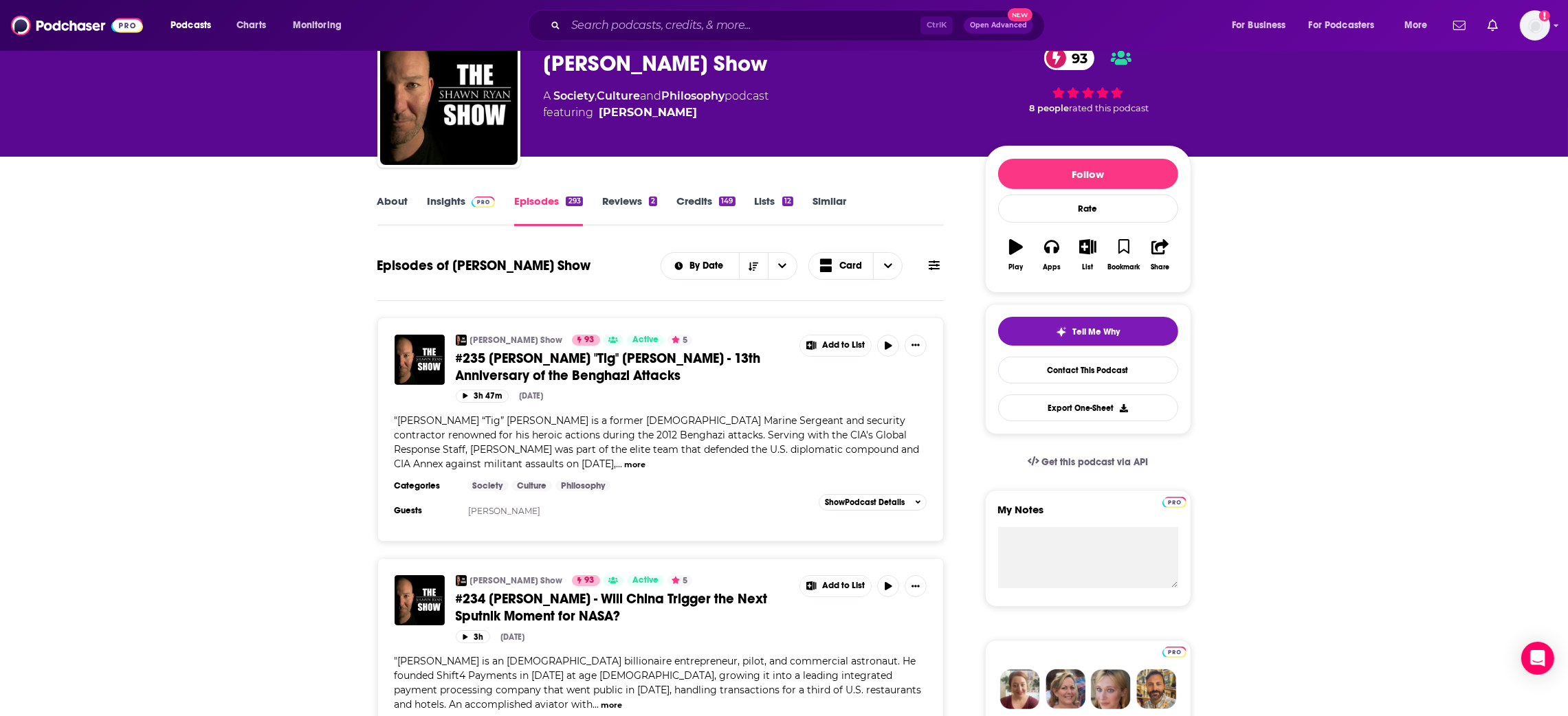
scroll to position [206, 0]
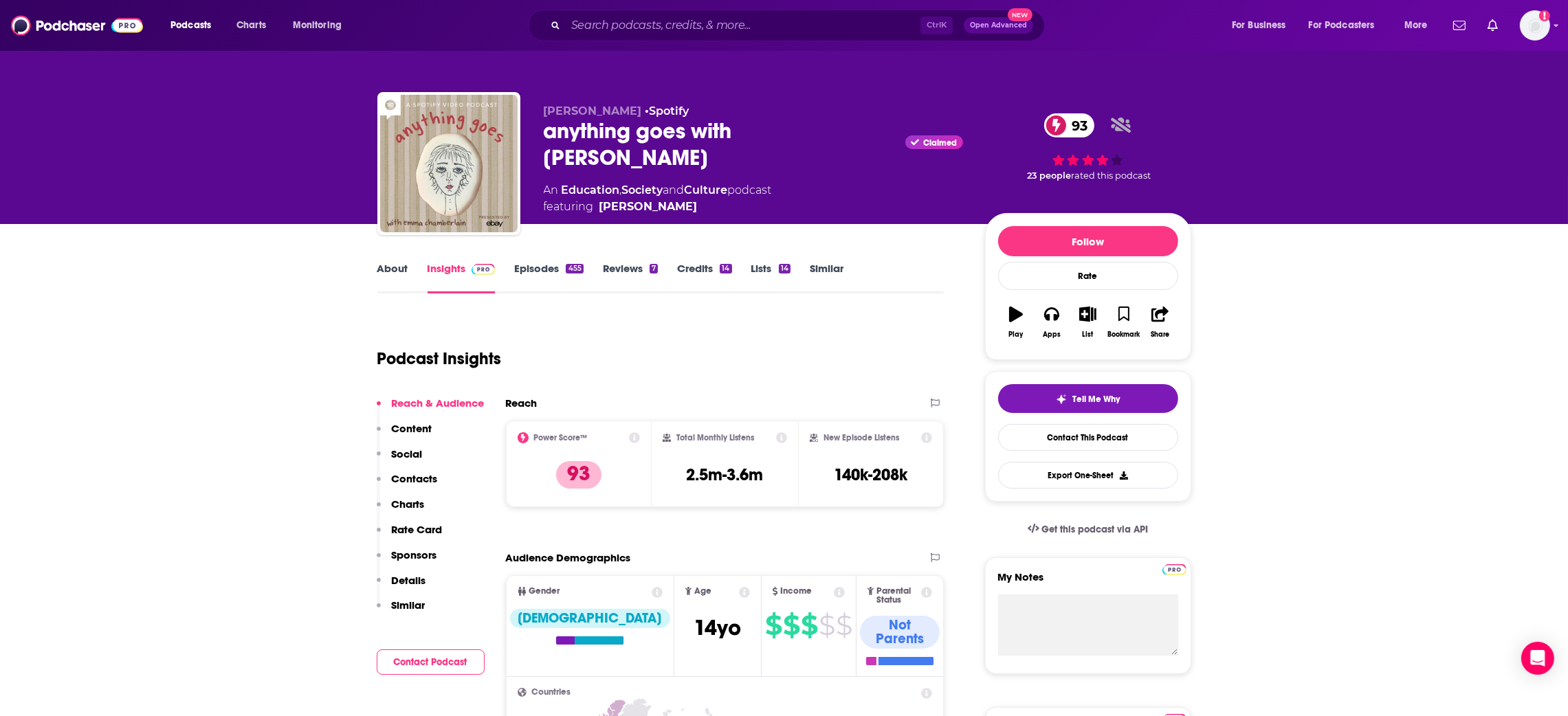
click at [527, 271] on link "Episodes 455" at bounding box center [548, 278] width 68 height 32
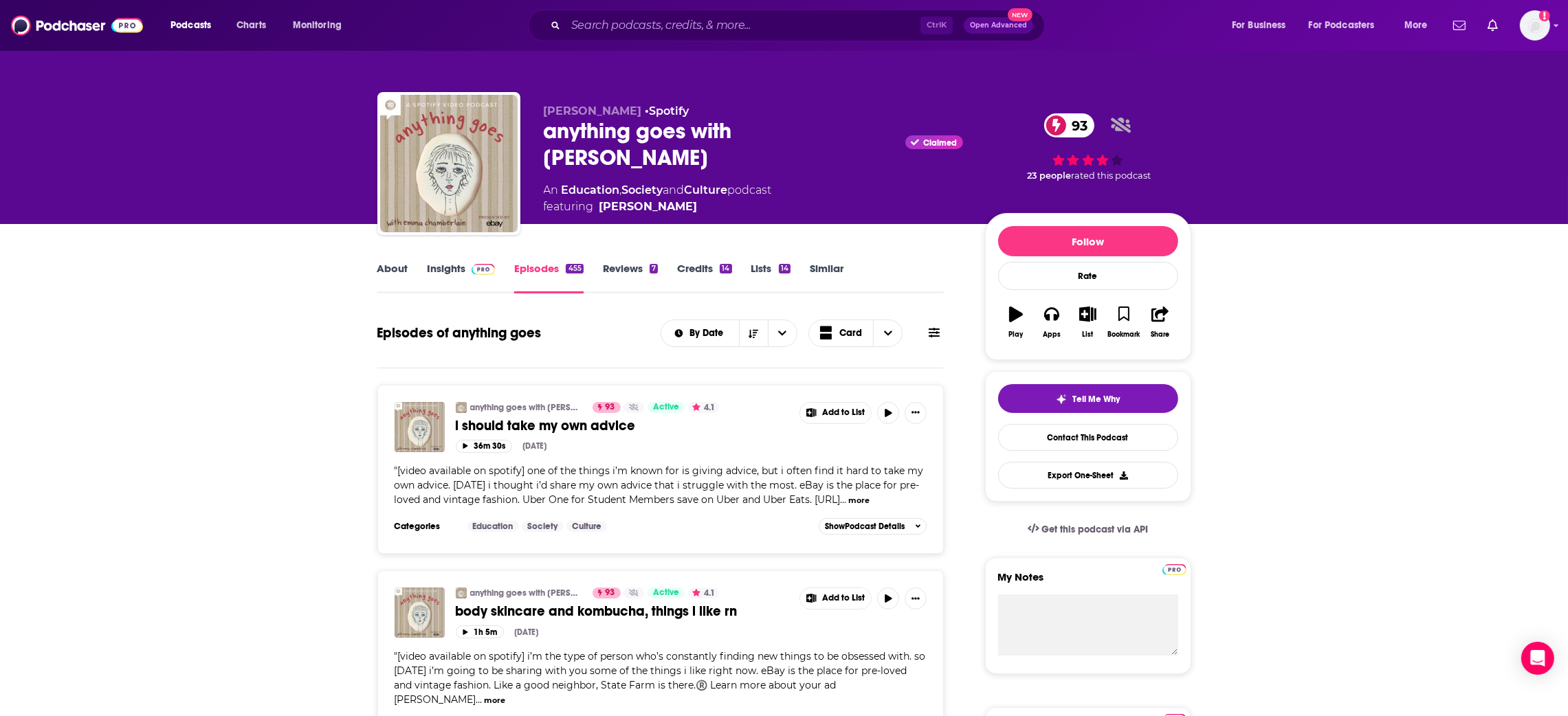
scroll to position [206, 0]
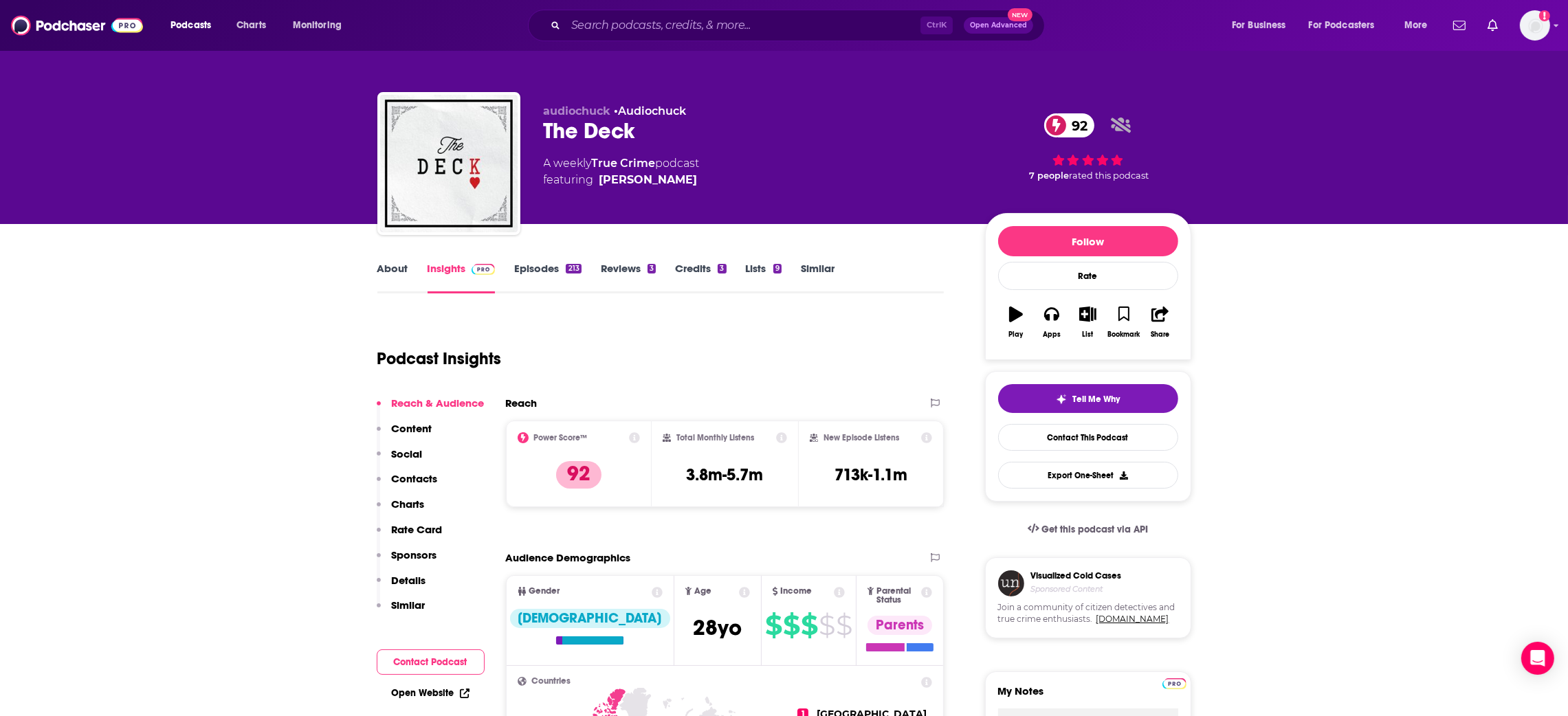
click at [524, 272] on link "Episodes 213" at bounding box center [547, 278] width 66 height 32
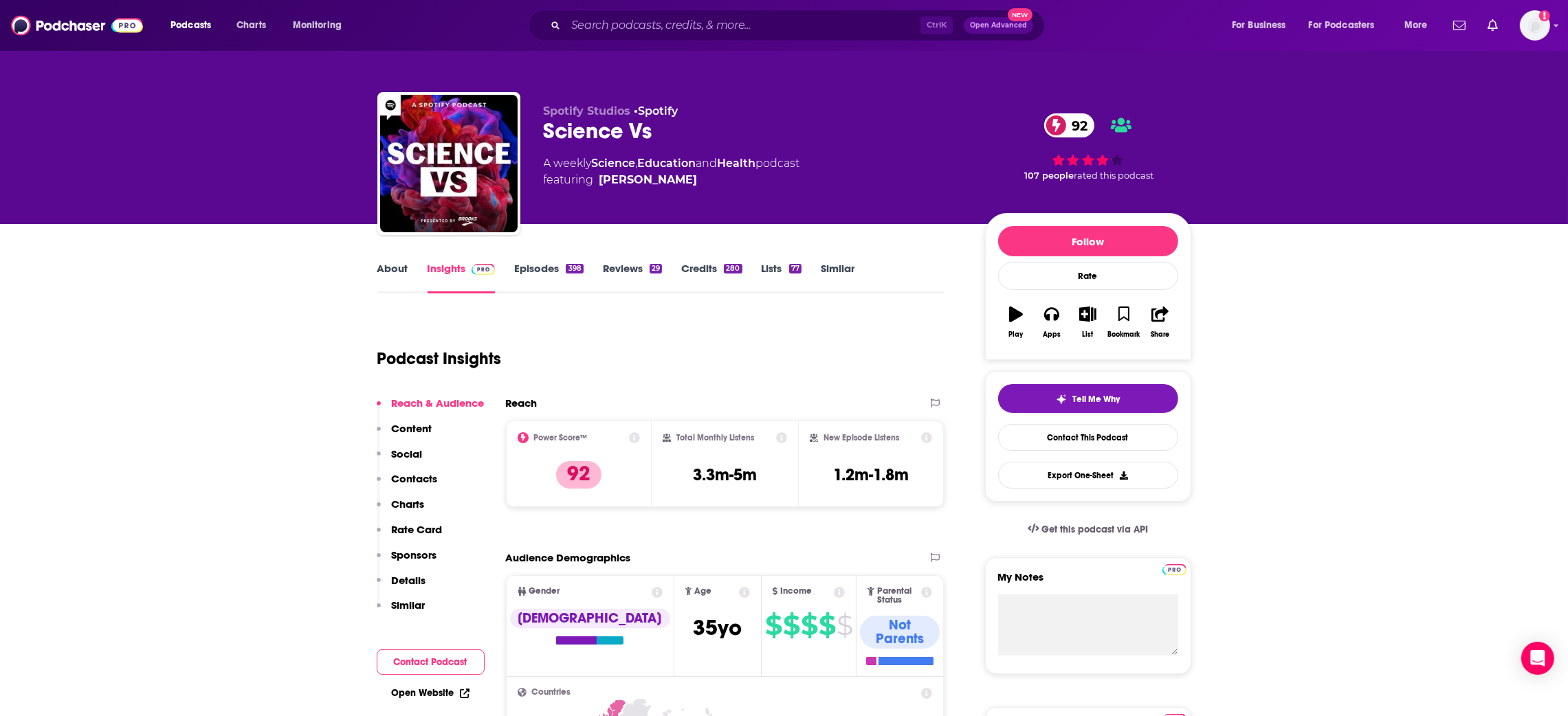
click at [535, 266] on link "Episodes 398" at bounding box center [548, 278] width 68 height 32
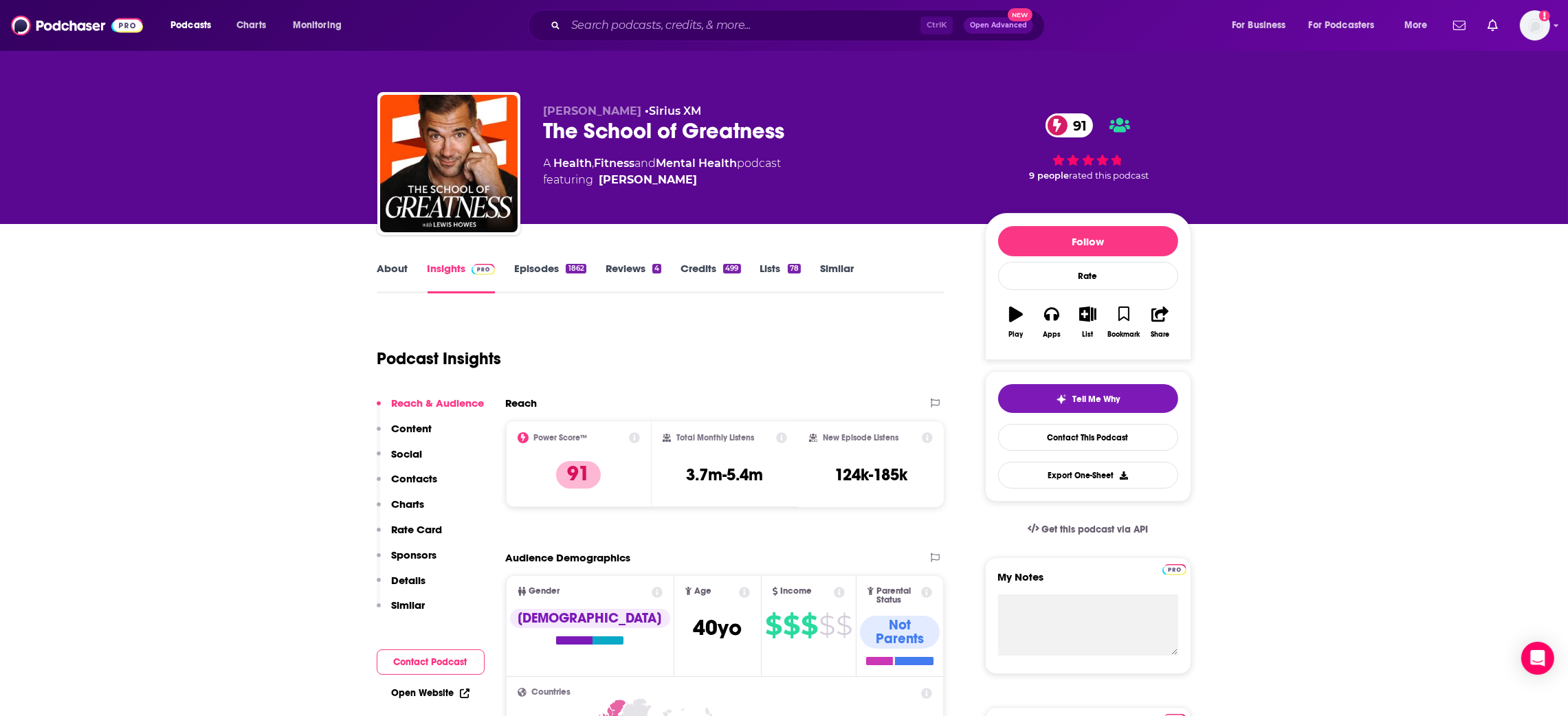
click at [549, 266] on link "Episodes 1862" at bounding box center [550, 278] width 71 height 32
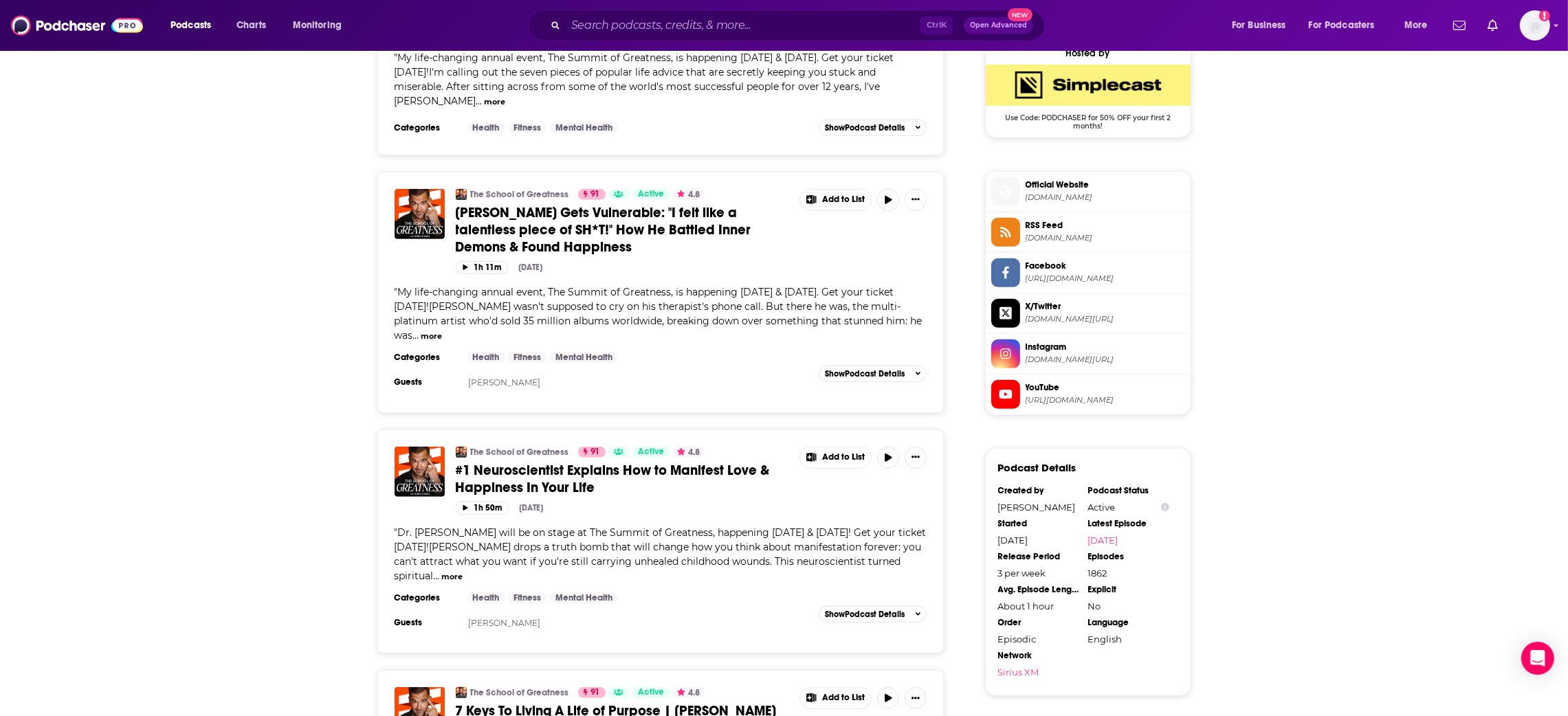
scroll to position [1133, 0]
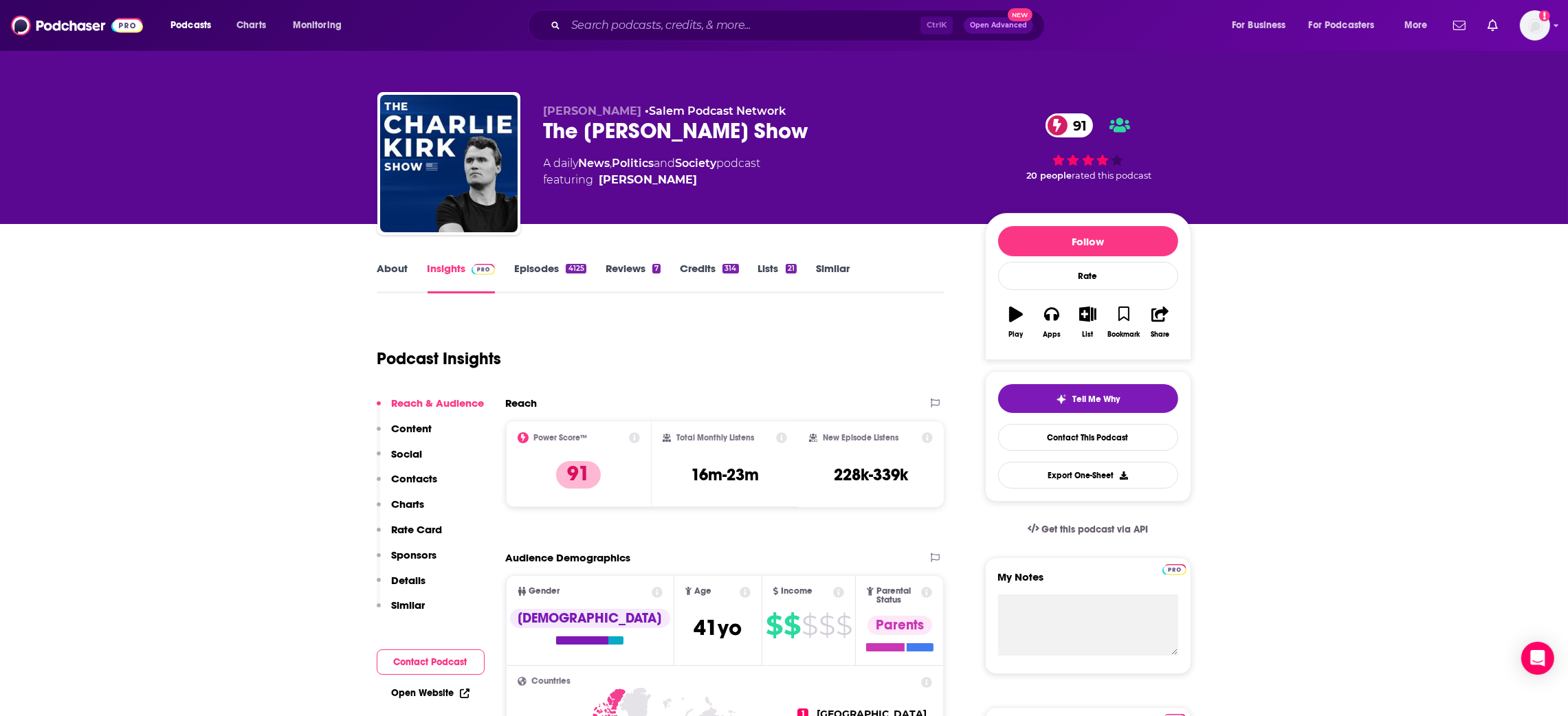
click at [552, 268] on link "Episodes 4125" at bounding box center [550, 278] width 71 height 32
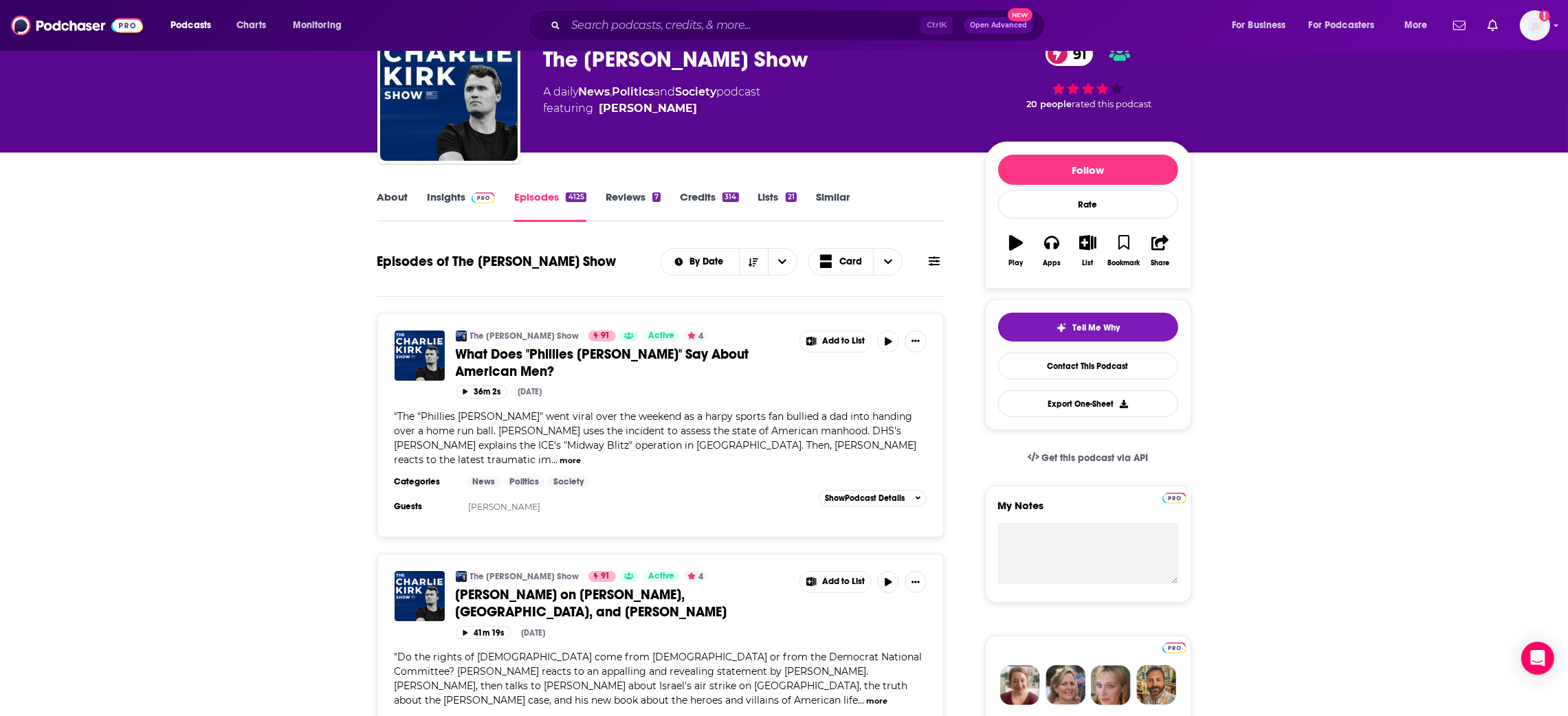
scroll to position [103, 0]
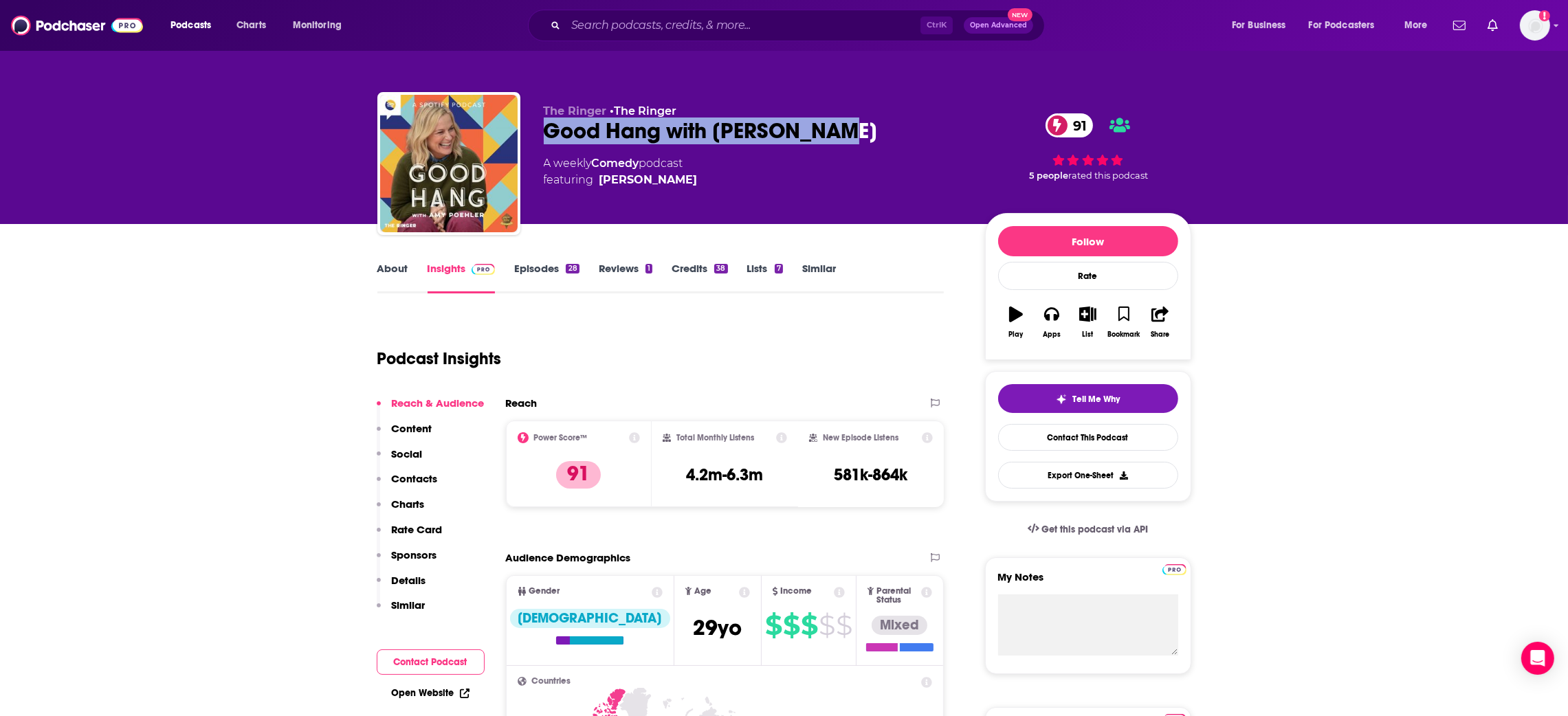
copy h2 "Good Hang with Amy Poehler"
drag, startPoint x: 657, startPoint y: 131, endPoint x: 547, endPoint y: 128, distance: 110.0
click at [547, 128] on div "Good Hang with Amy Poehler 91" at bounding box center [753, 131] width 419 height 27
copy h2 "Good Hang with Amy Poehler"
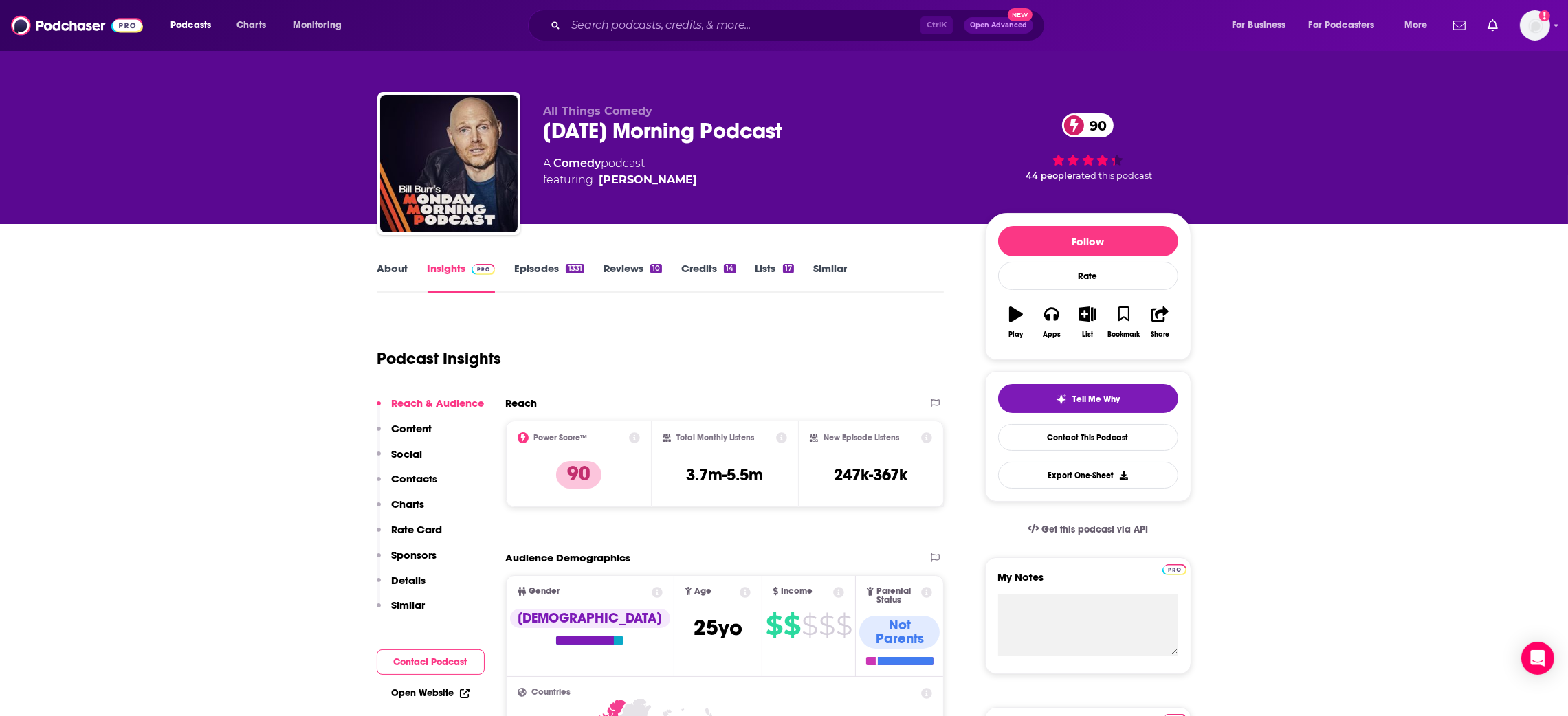
click at [551, 266] on link "Episodes 1331" at bounding box center [549, 278] width 69 height 32
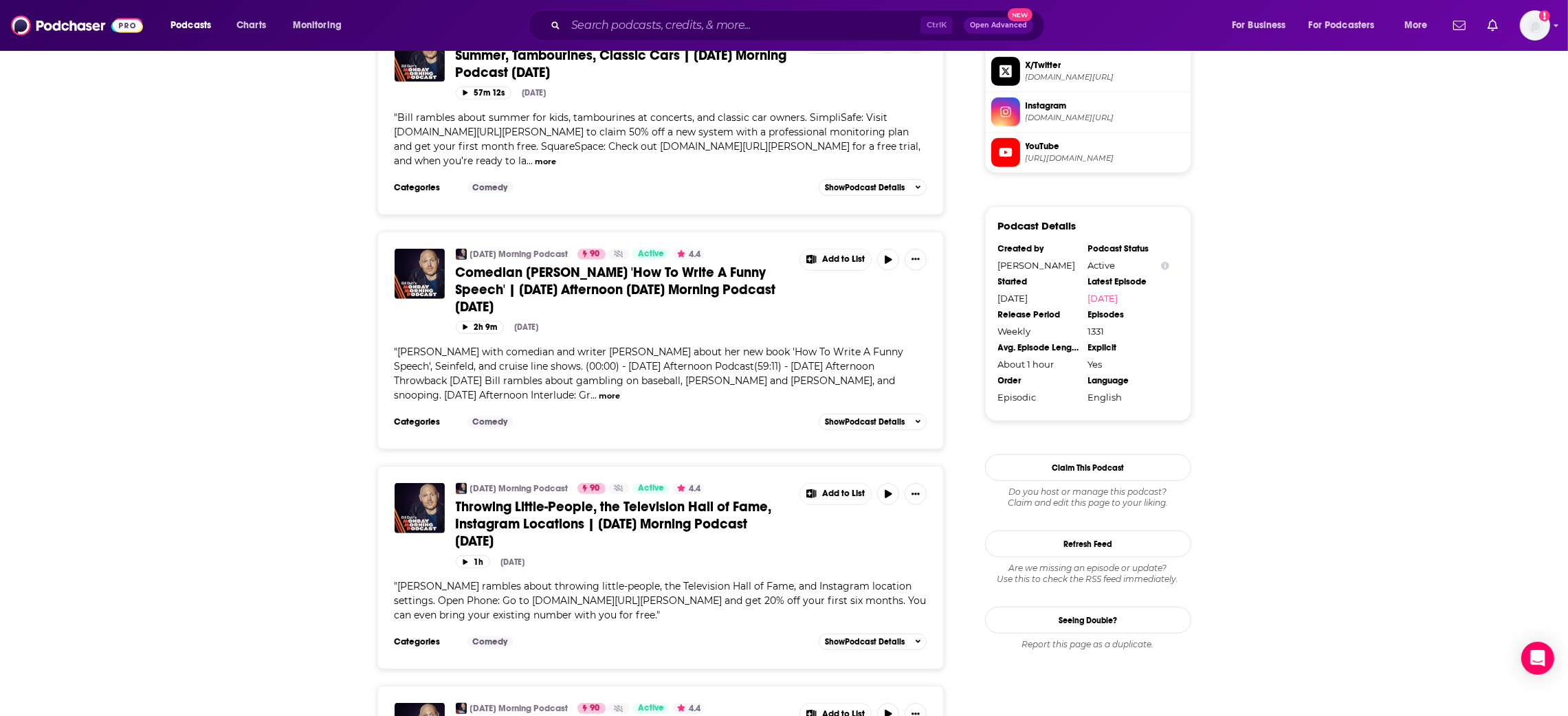
scroll to position [1236, 0]
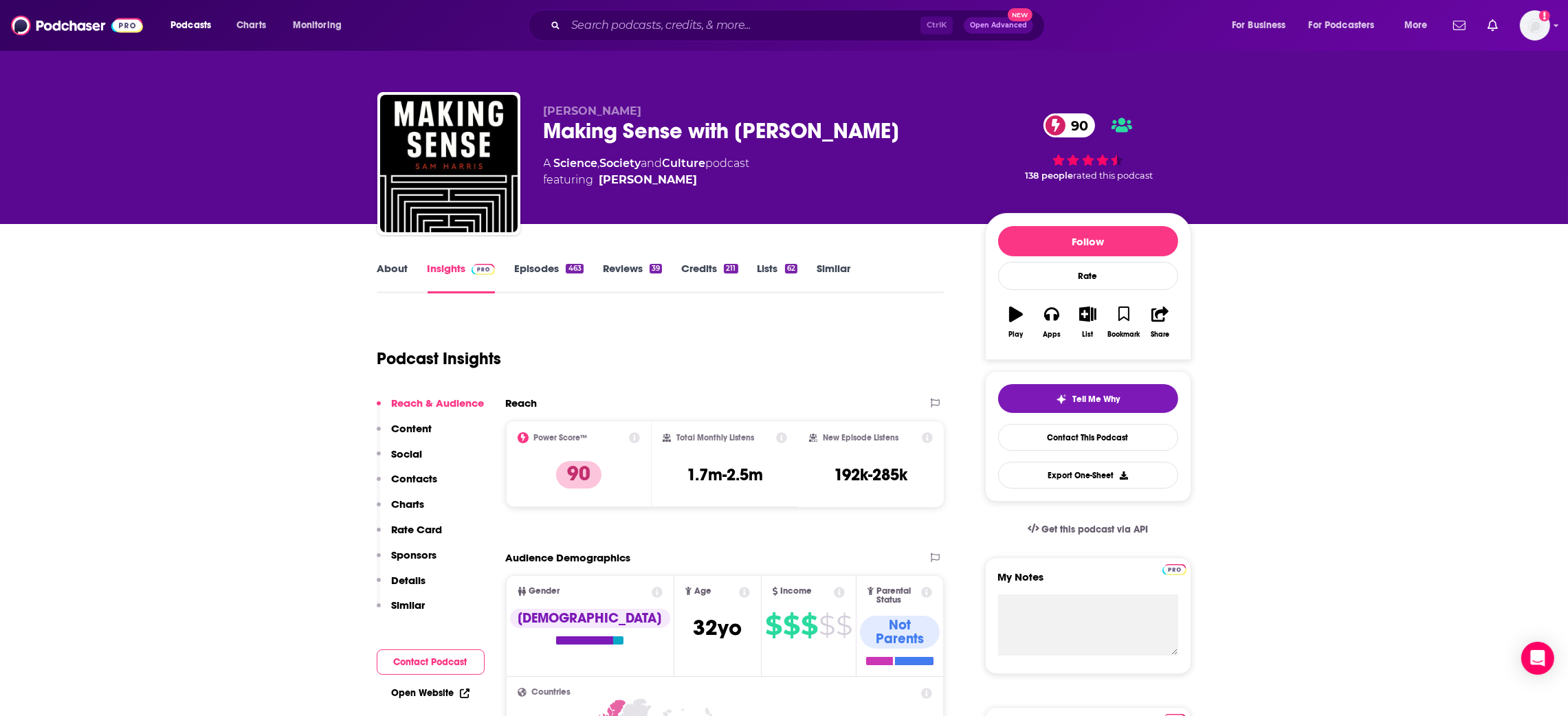
click at [545, 267] on link "Episodes 463" at bounding box center [548, 278] width 68 height 32
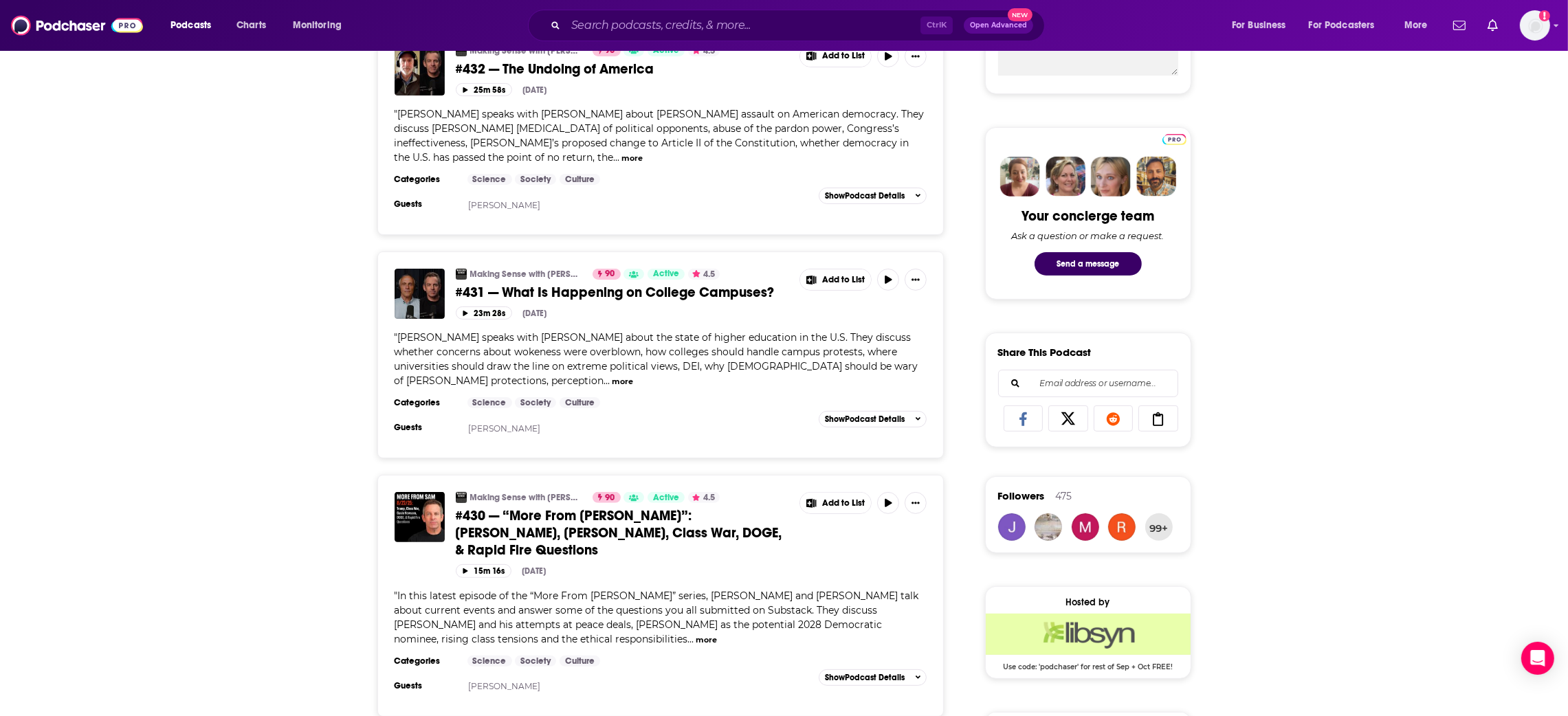
scroll to position [618, 0]
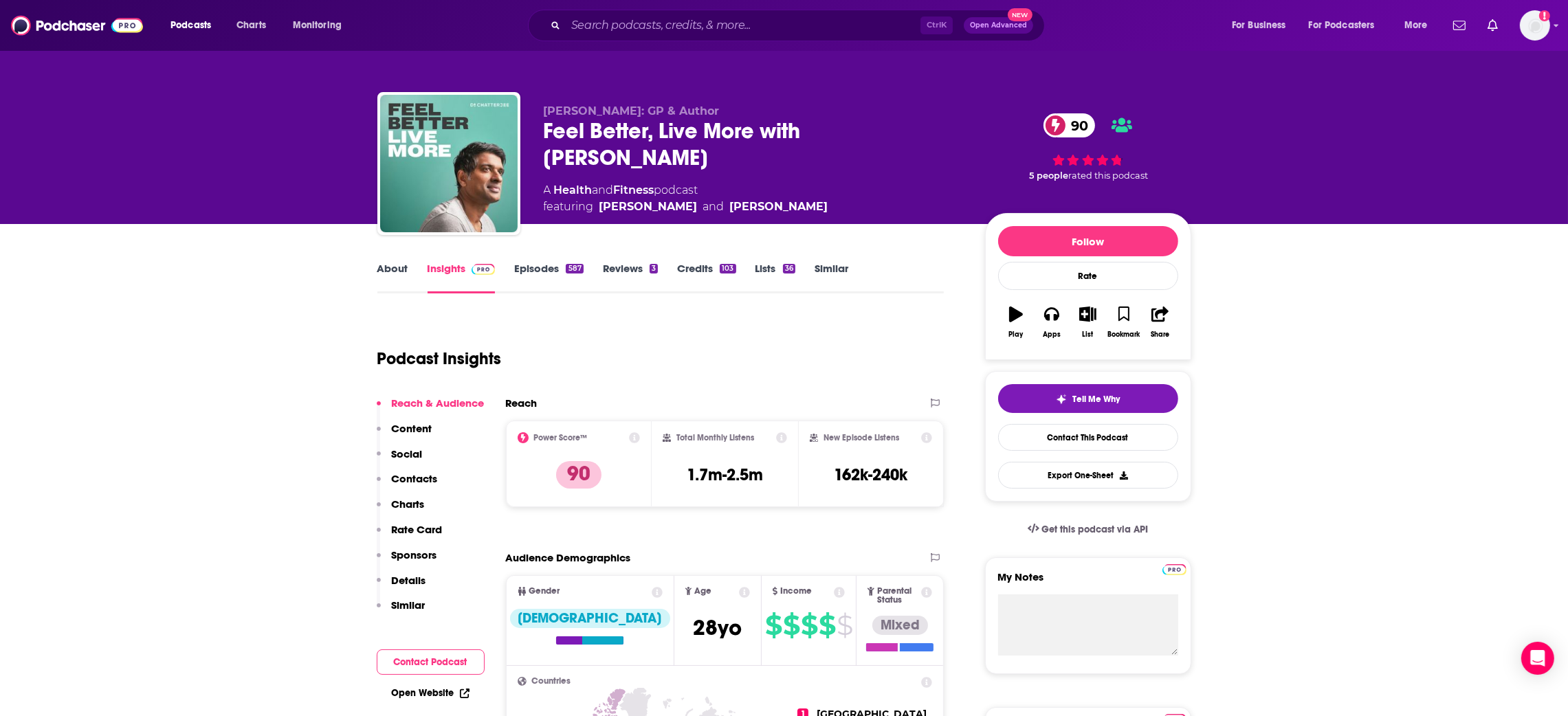
click at [545, 267] on link "Episodes 587" at bounding box center [548, 278] width 68 height 32
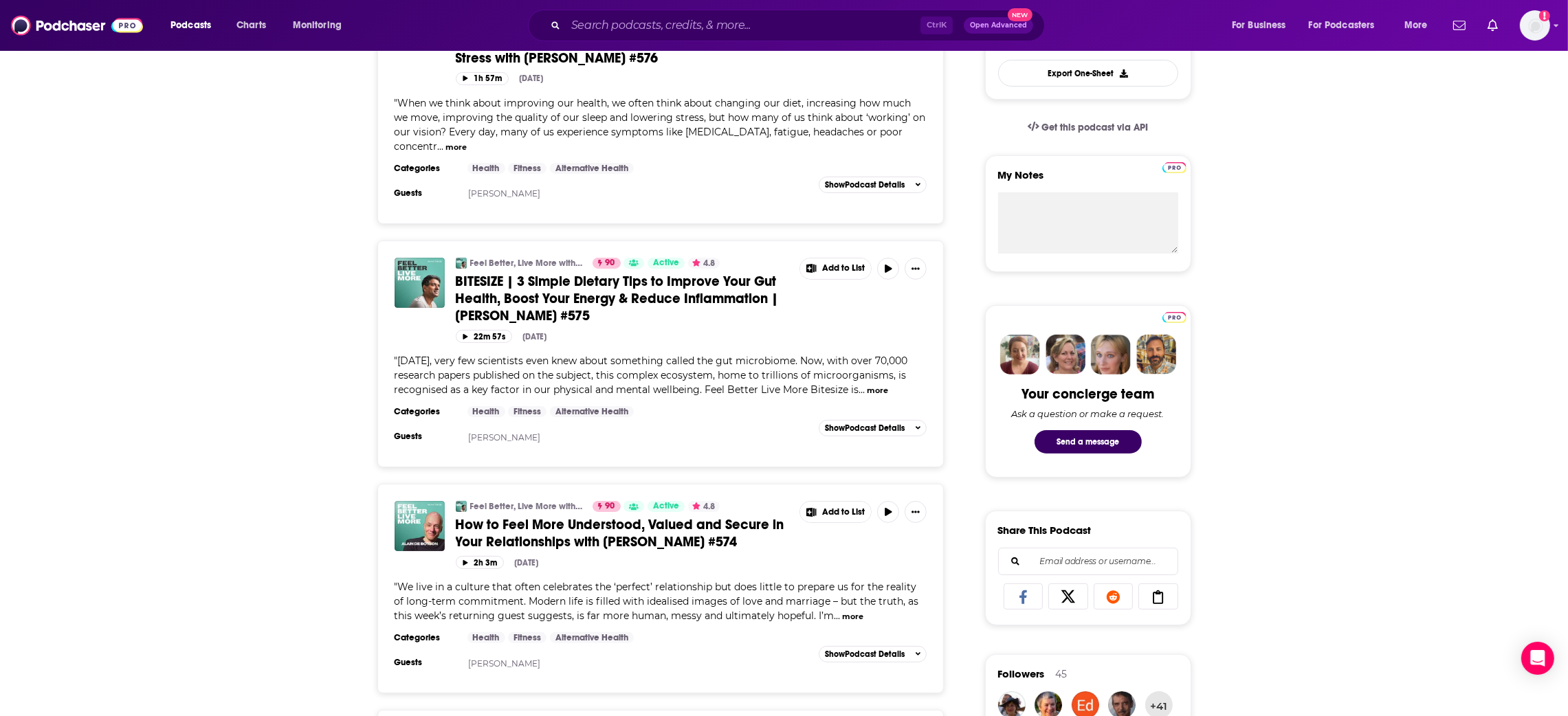
scroll to position [618, 0]
